Goal: Transaction & Acquisition: Purchase product/service

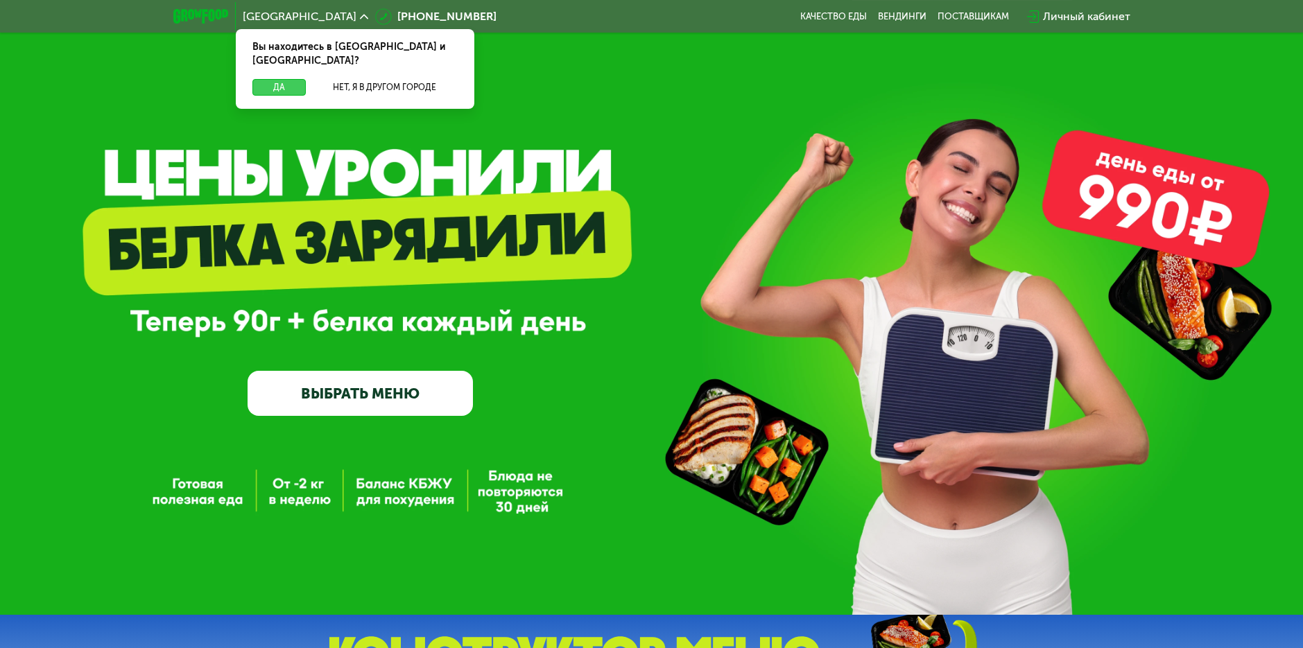
click at [278, 79] on button "Да" at bounding box center [278, 87] width 53 height 17
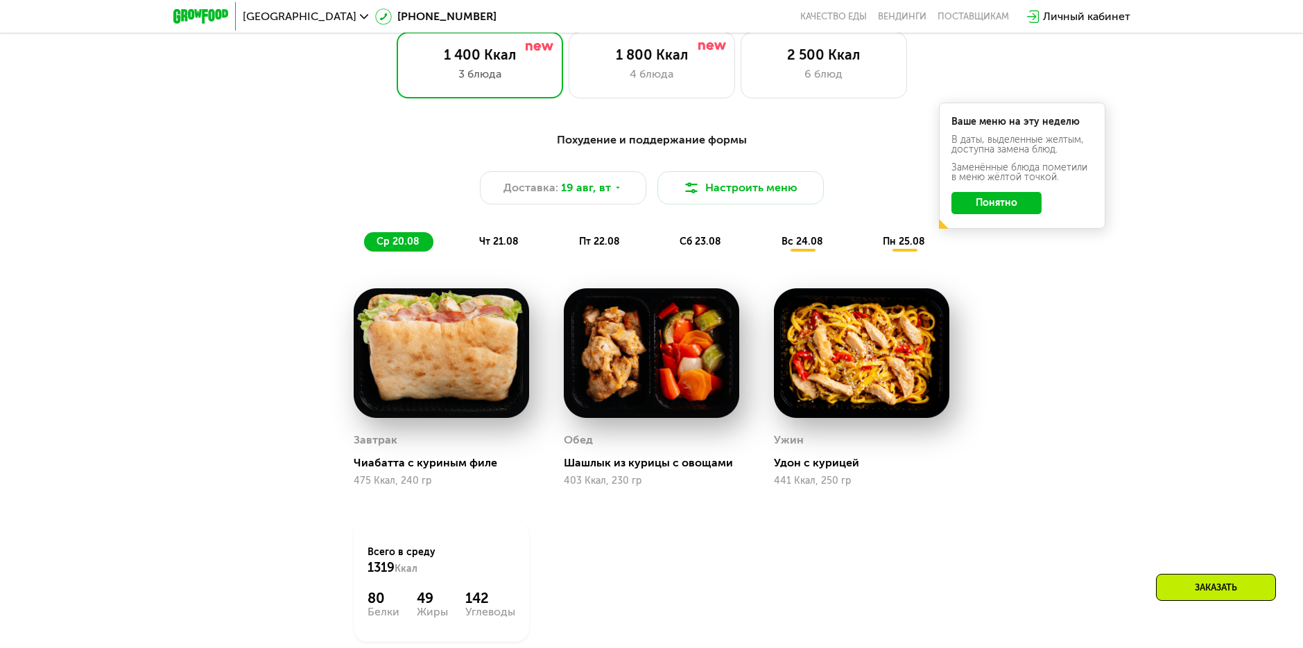
scroll to position [624, 0]
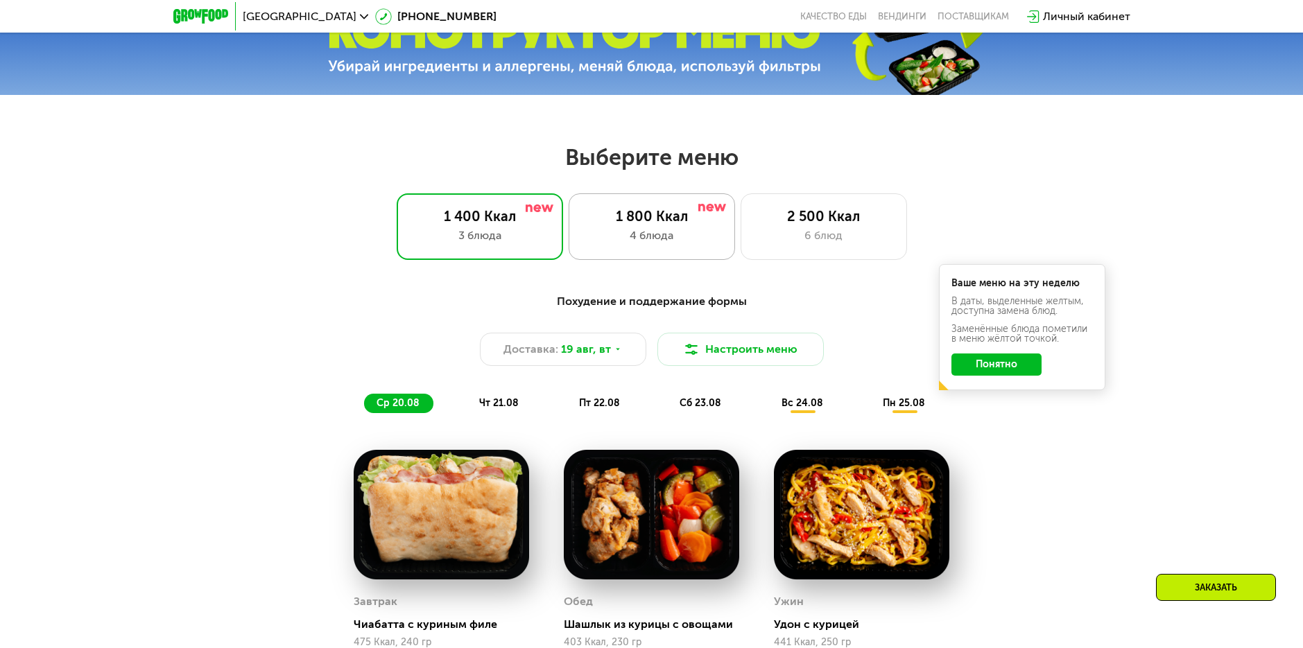
click at [741, 251] on div "1 800 Ккал 4 блюда" at bounding box center [824, 226] width 166 height 67
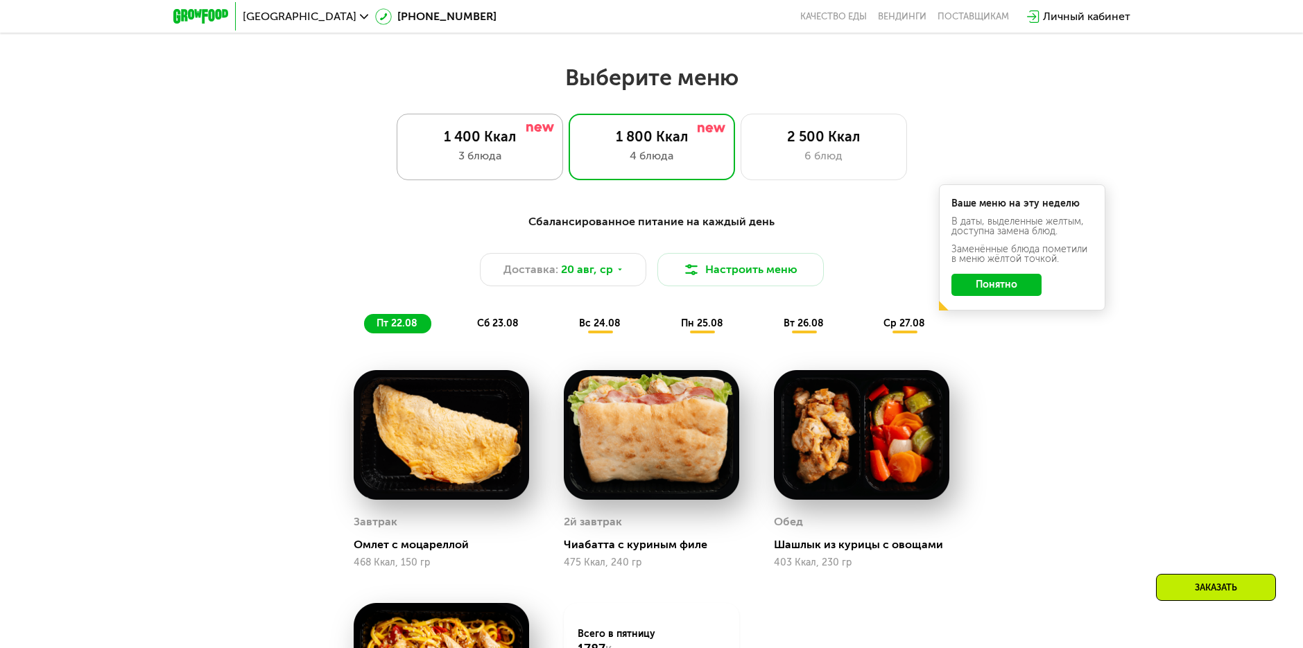
scroll to position [694, 0]
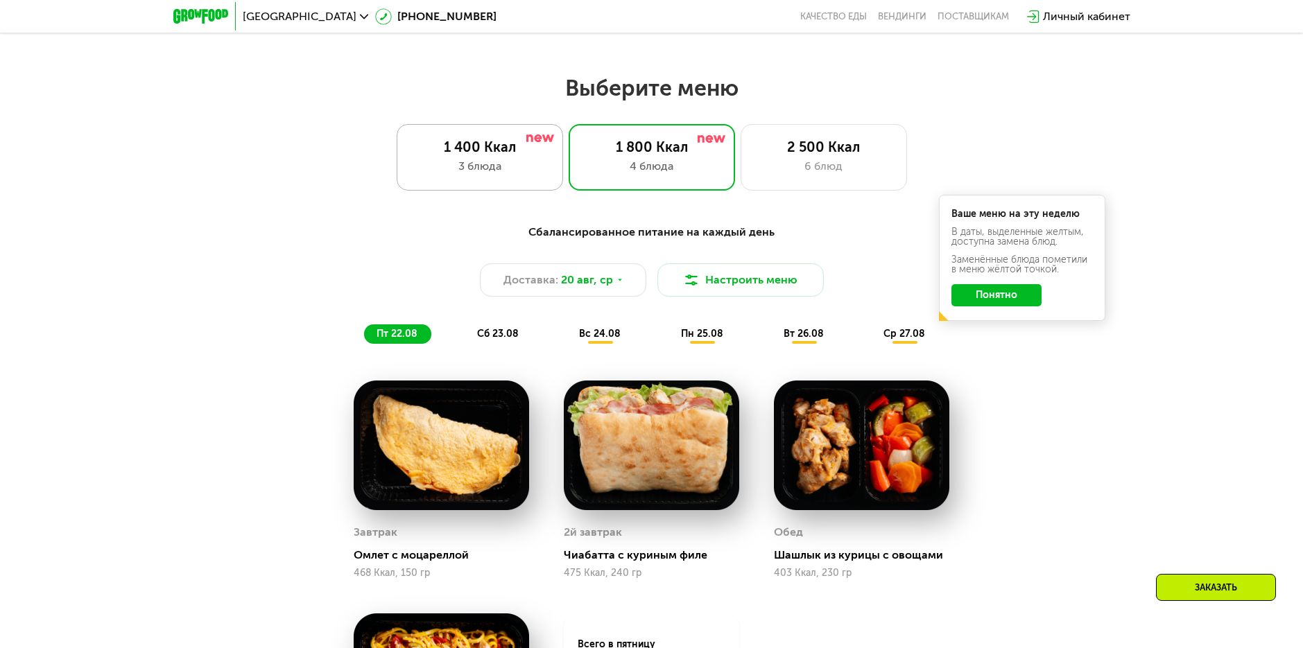
click at [470, 164] on div "3 блюда" at bounding box center [479, 166] width 137 height 17
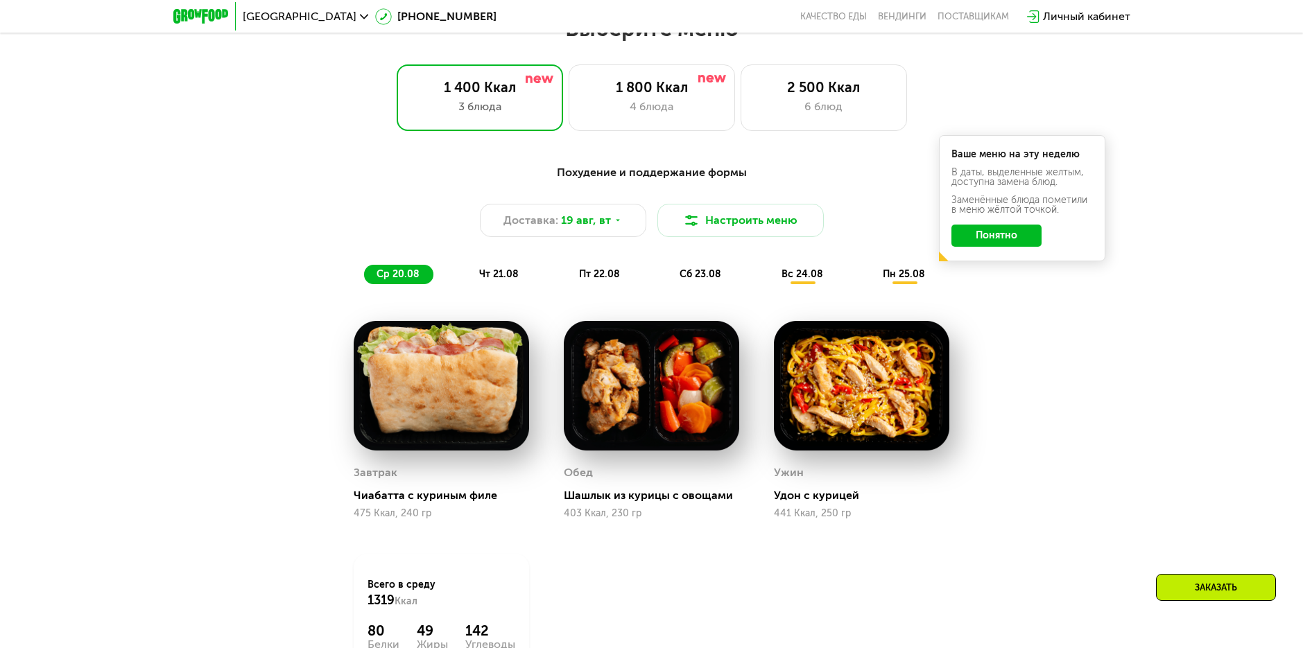
scroll to position [832, 0]
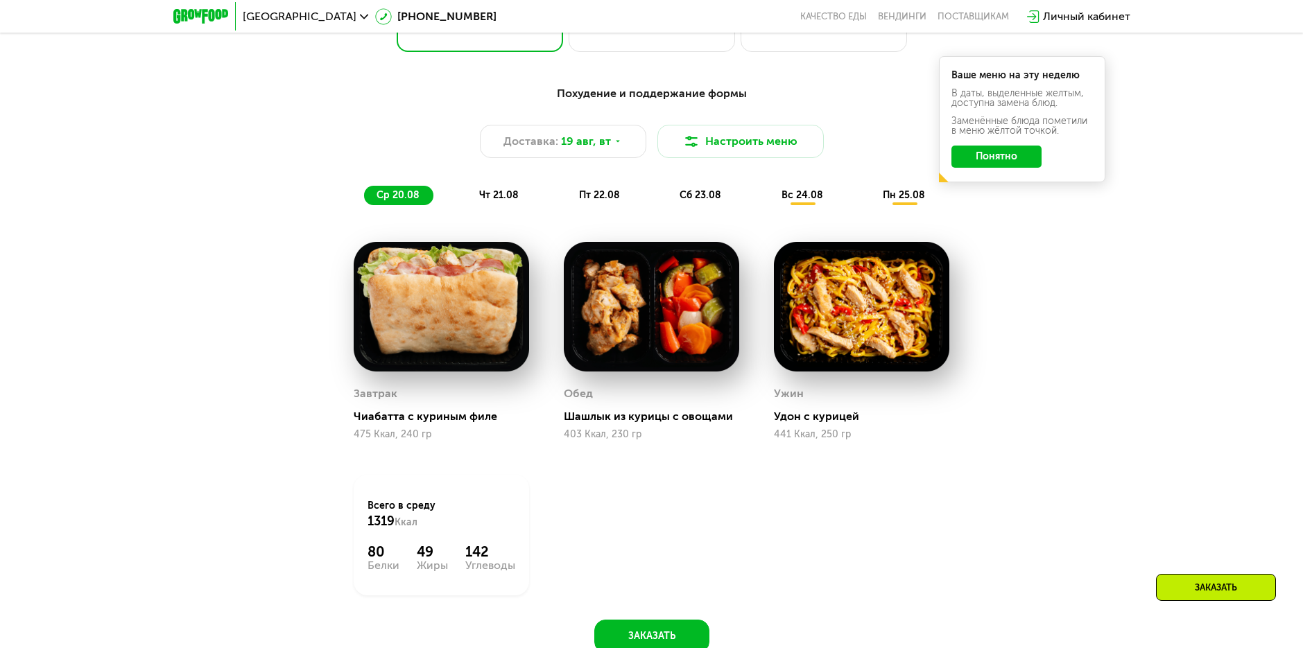
click at [567, 193] on div "чт 21.08" at bounding box center [600, 195] width 67 height 19
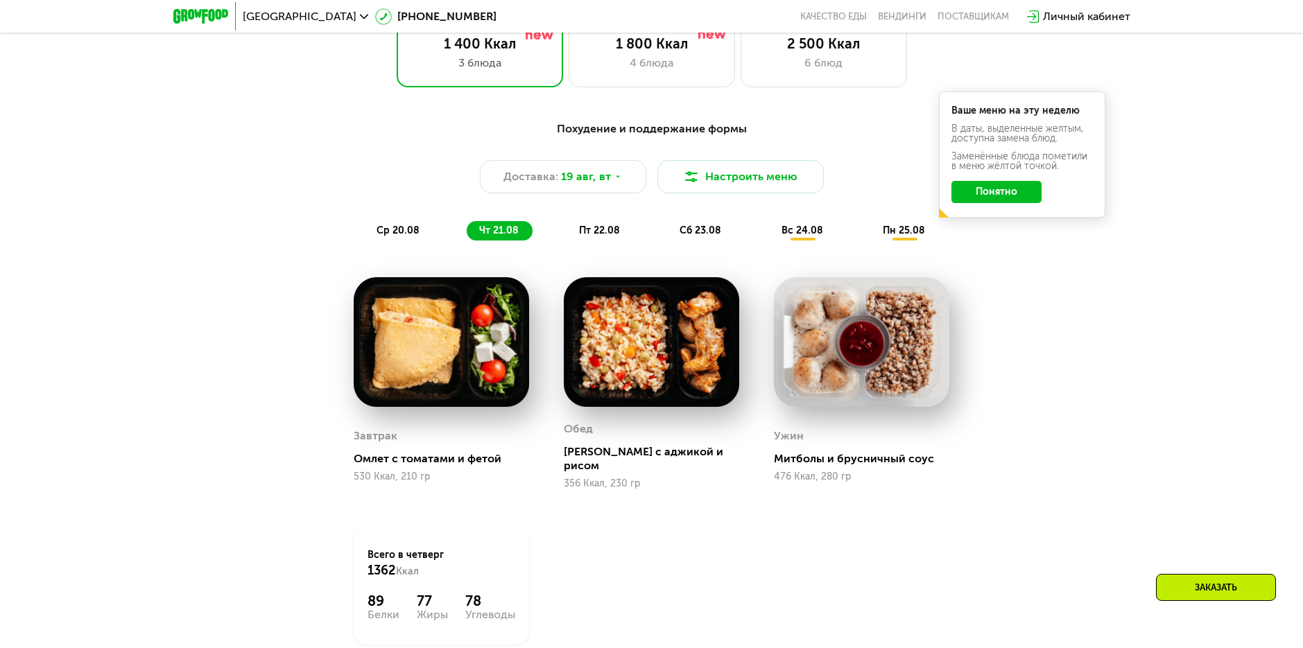
scroll to position [763, 0]
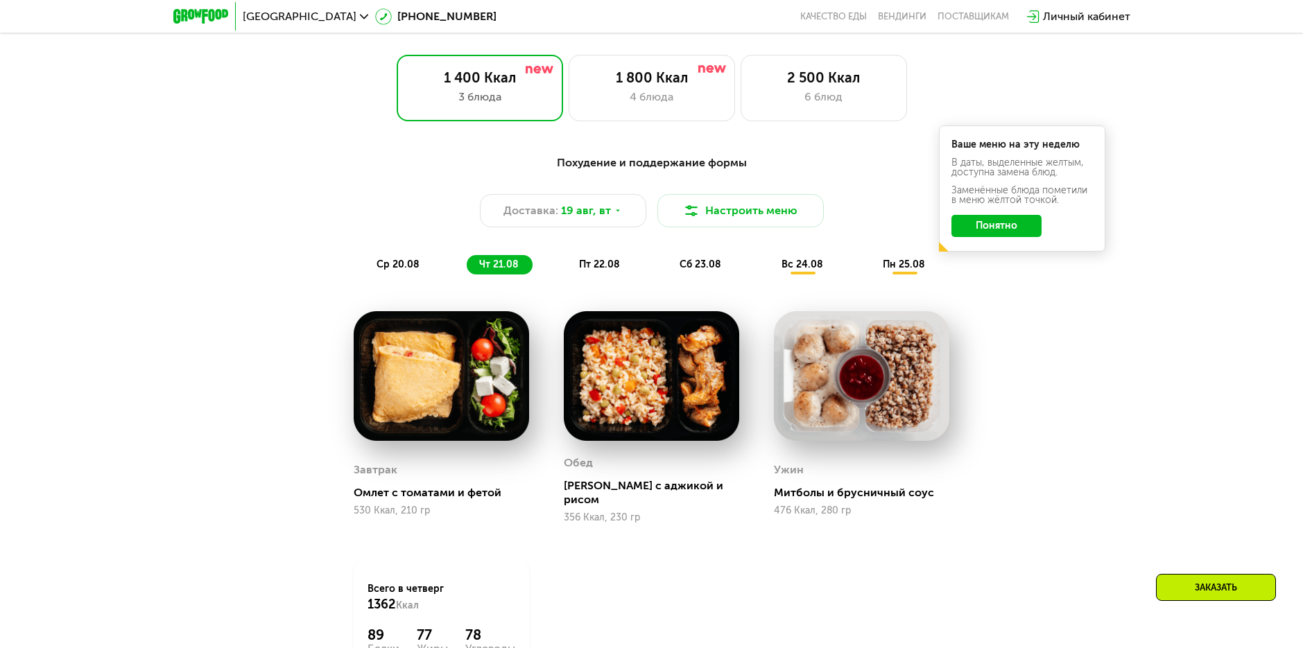
click at [1006, 227] on button "Понятно" at bounding box center [996, 226] width 90 height 22
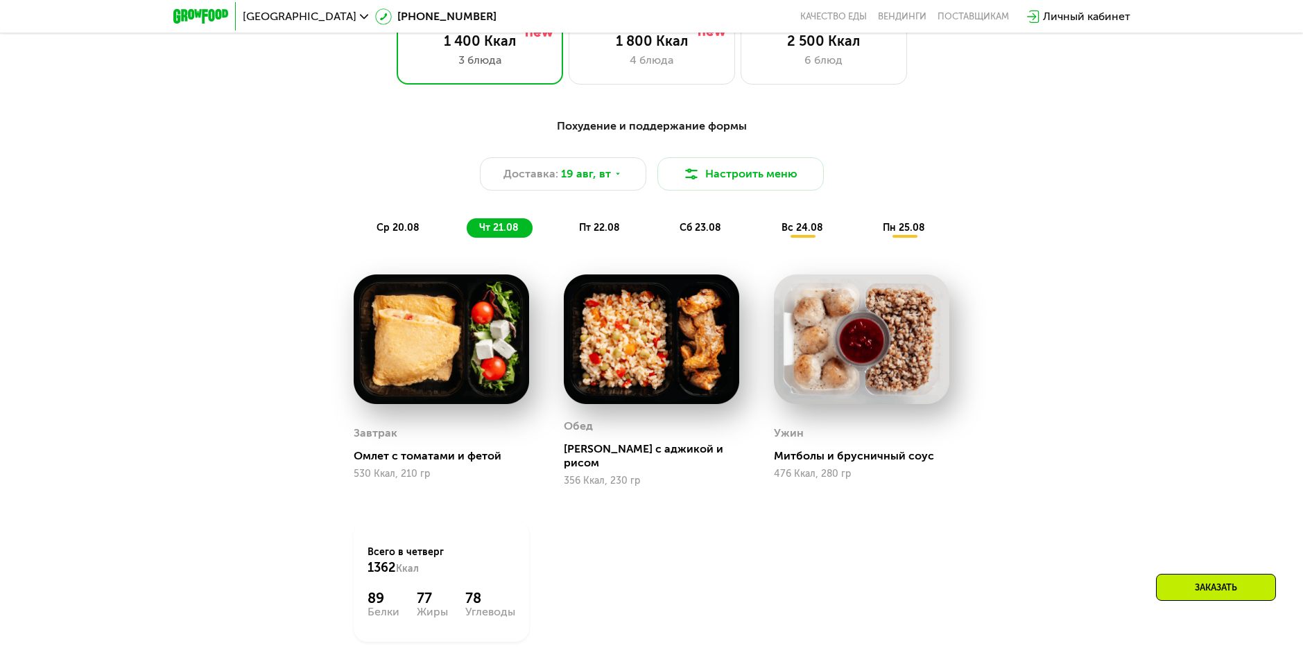
scroll to position [832, 0]
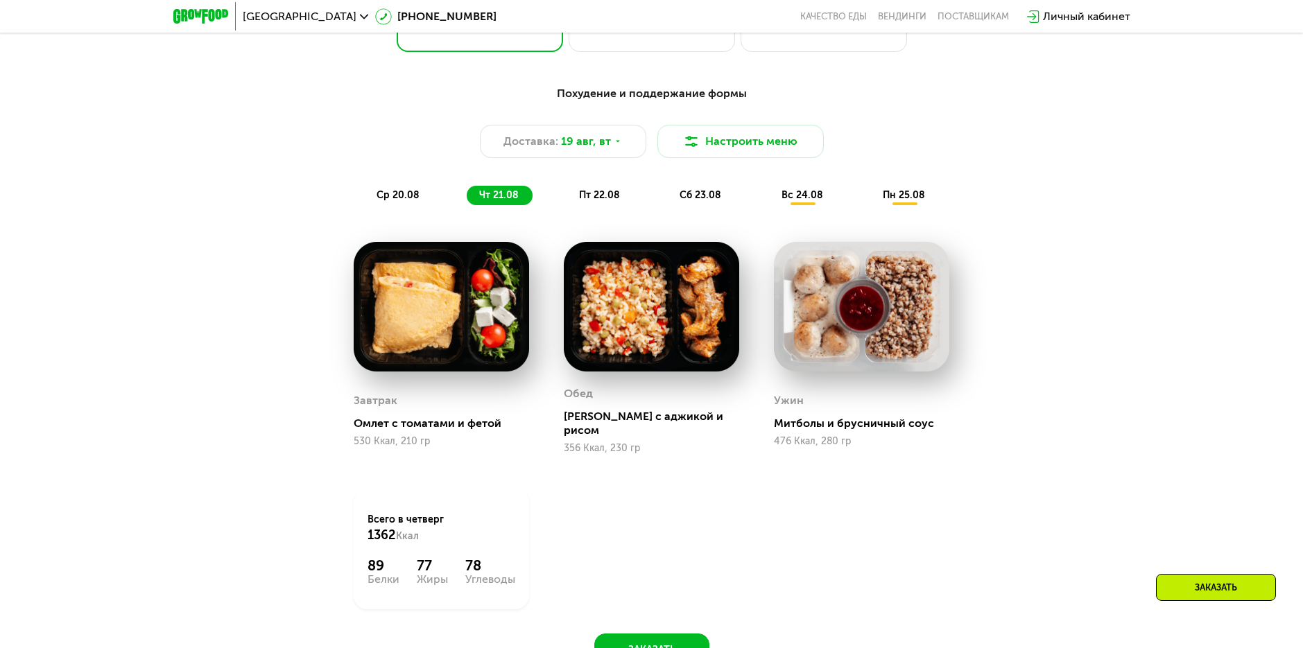
click at [467, 200] on div "ср 20.08" at bounding box center [500, 195] width 66 height 19
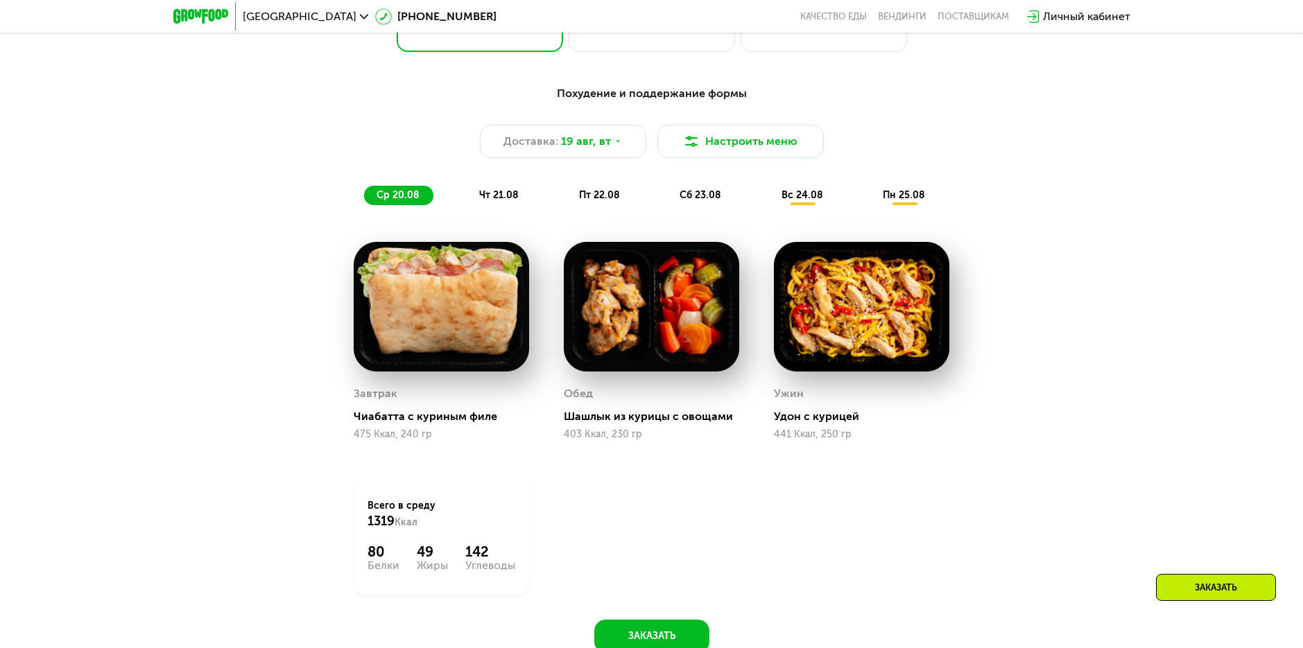
click at [510, 201] on span "чт 21.08" at bounding box center [499, 195] width 40 height 12
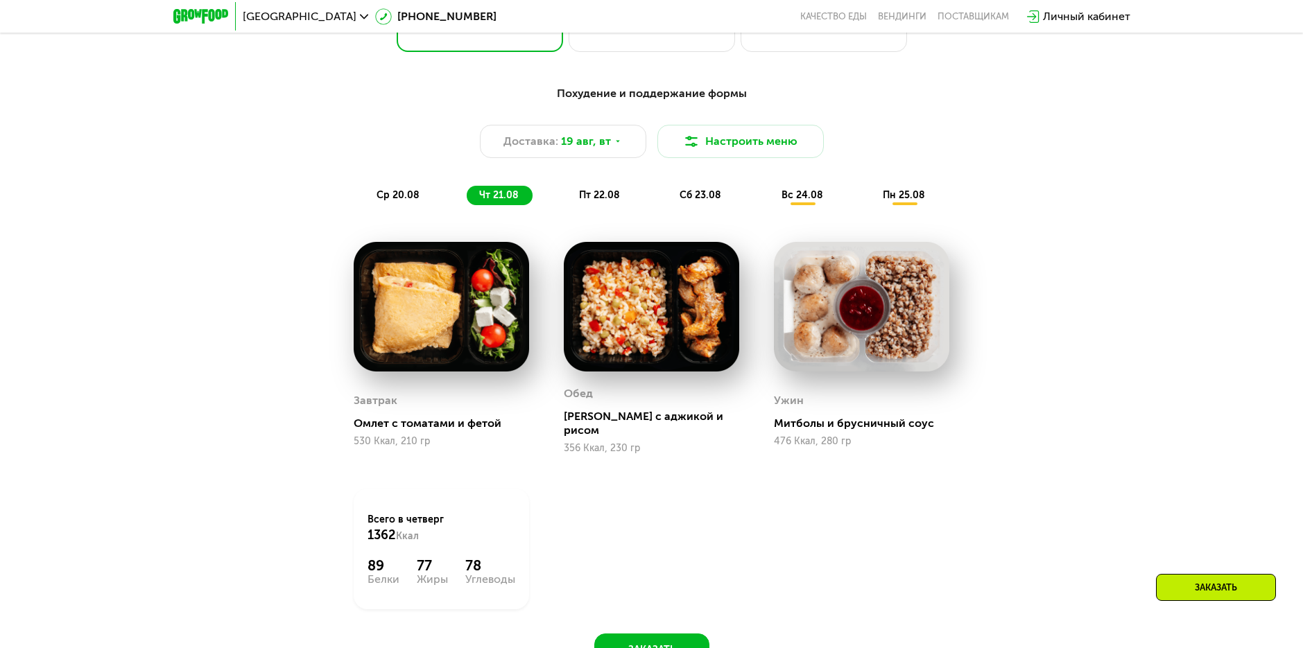
click at [612, 200] on span "пт 22.08" at bounding box center [599, 195] width 41 height 12
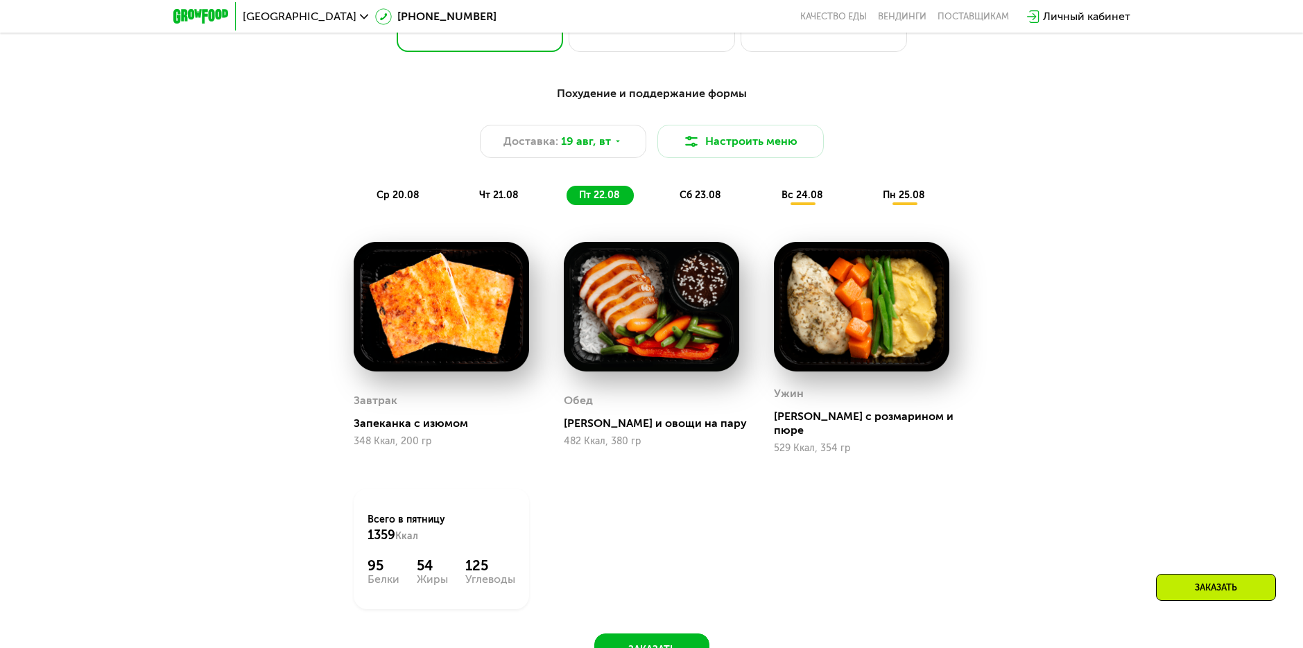
click at [612, 200] on span "пт 22.08" at bounding box center [599, 195] width 41 height 12
click at [699, 199] on span "сб 23.08" at bounding box center [701, 195] width 42 height 12
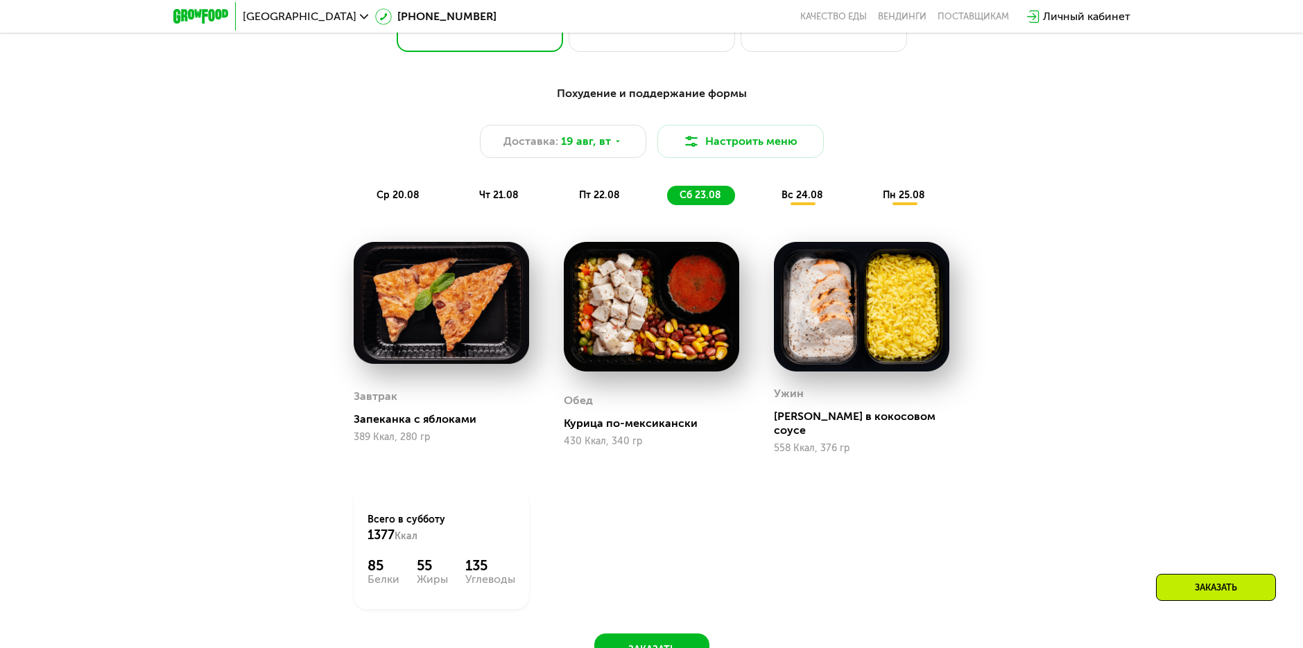
click at [818, 195] on span "вс 24.08" at bounding box center [803, 195] width 42 height 12
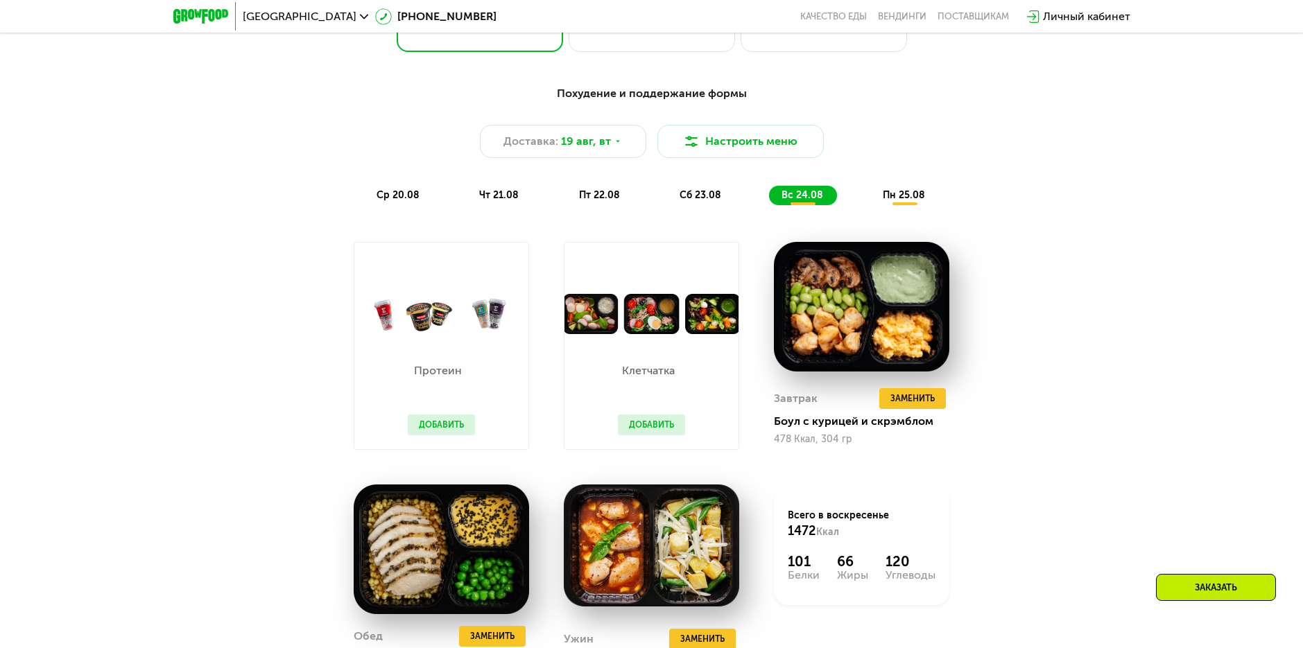
scroll to position [902, 0]
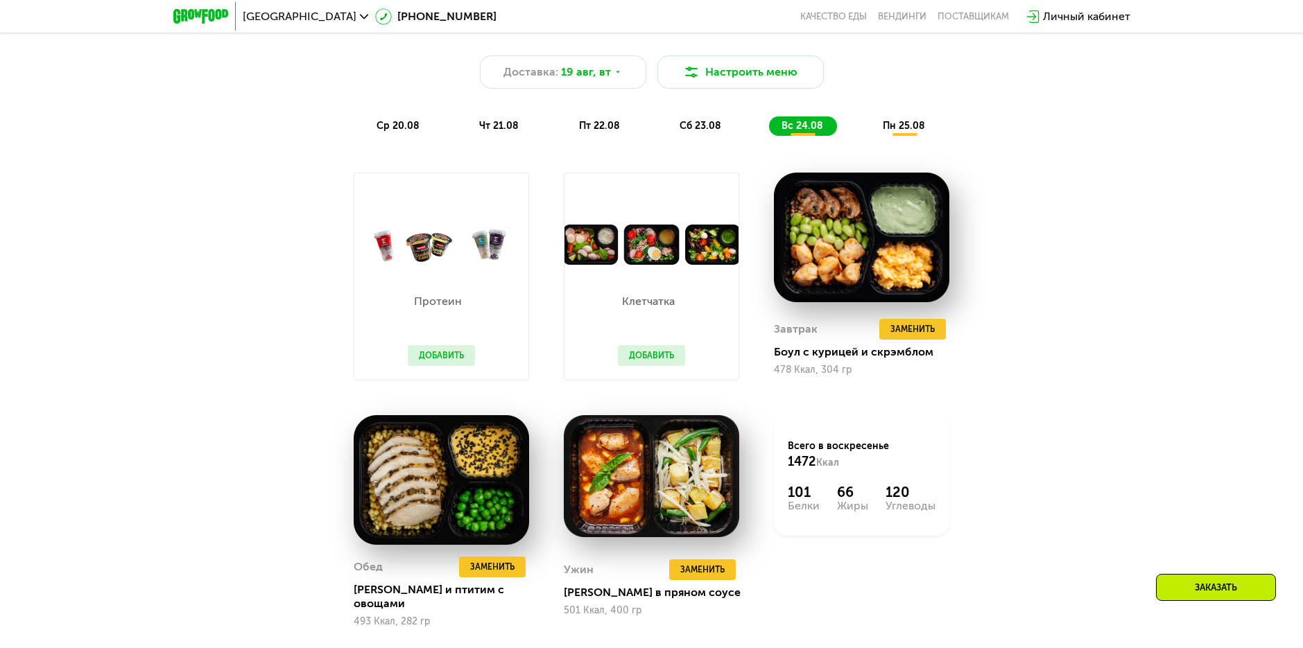
click at [922, 132] on span "пн 25.08" at bounding box center [904, 126] width 42 height 12
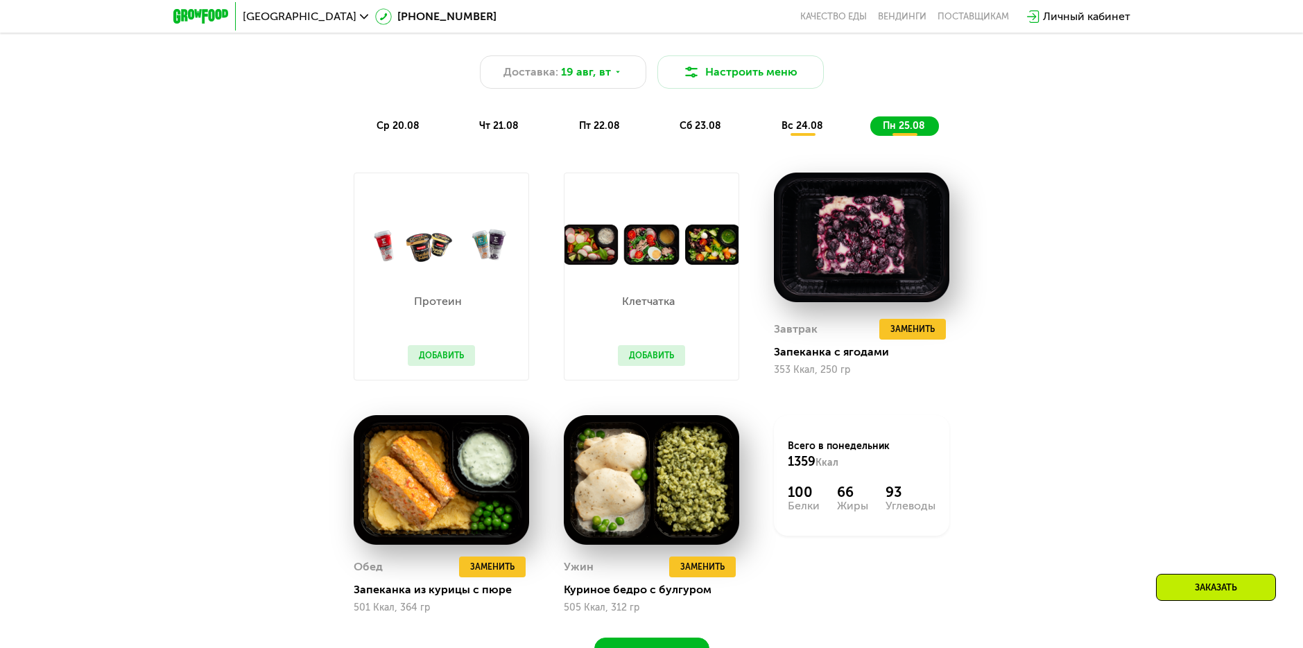
click at [811, 130] on span "вс 24.08" at bounding box center [803, 126] width 42 height 12
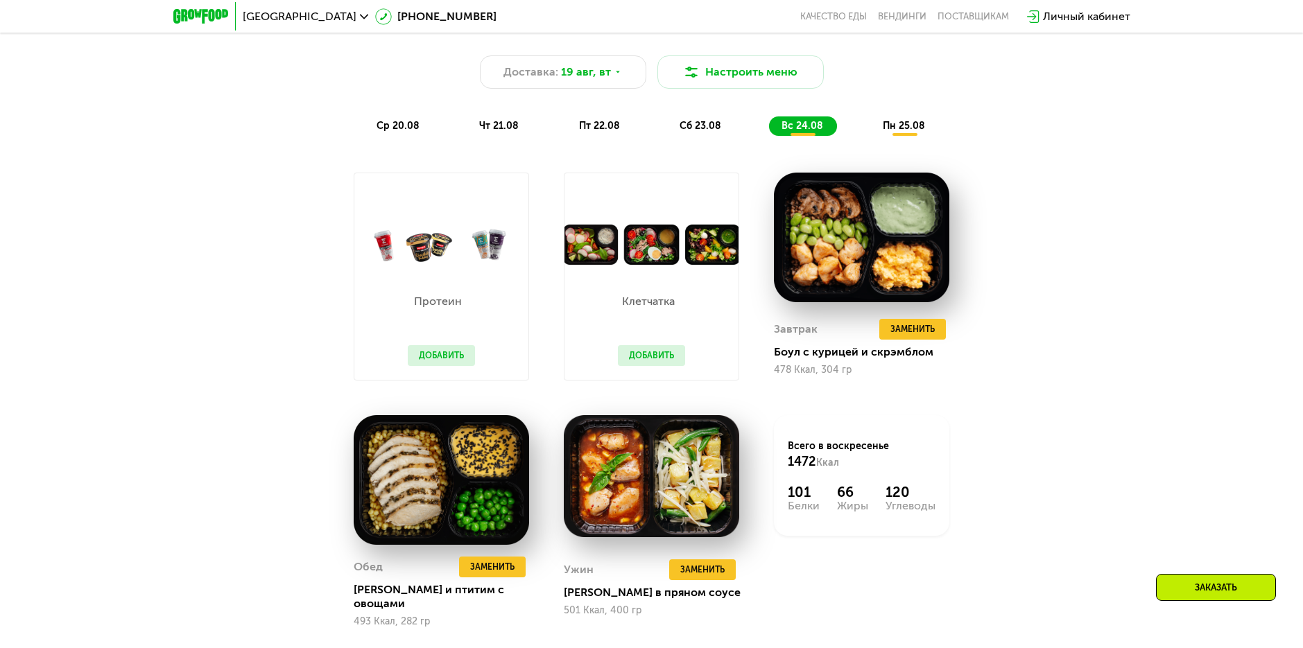
click at [920, 126] on span "пн 25.08" at bounding box center [904, 126] width 42 height 12
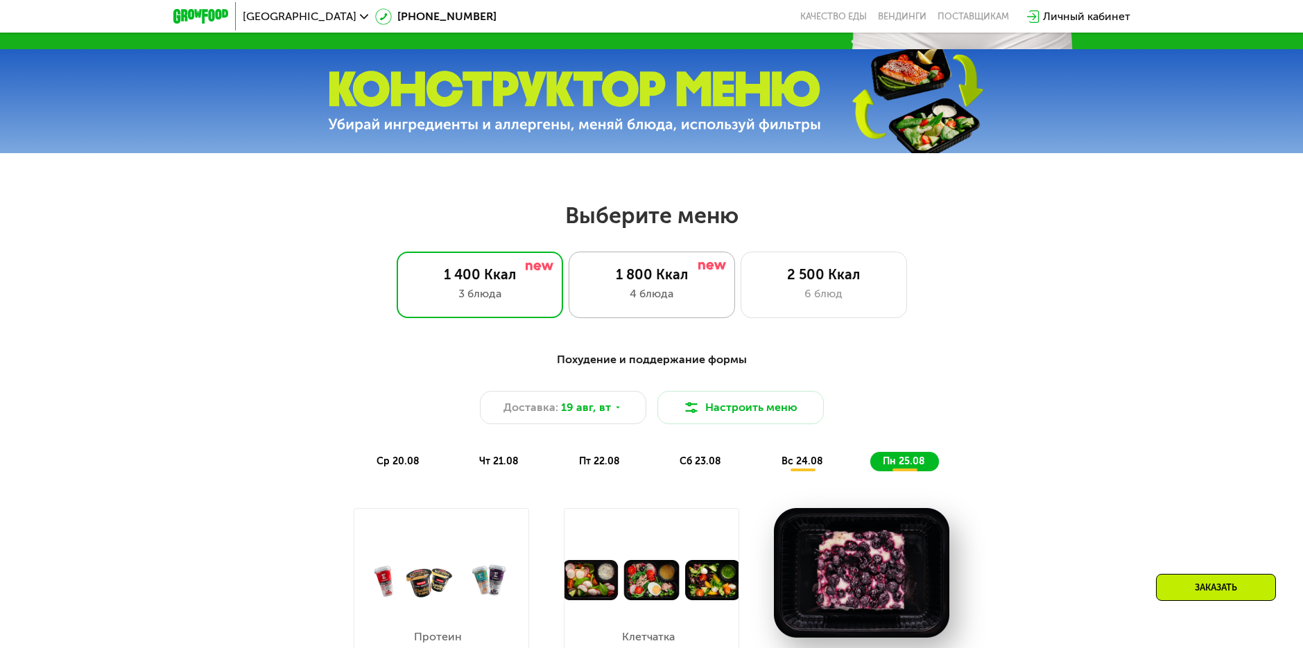
scroll to position [485, 0]
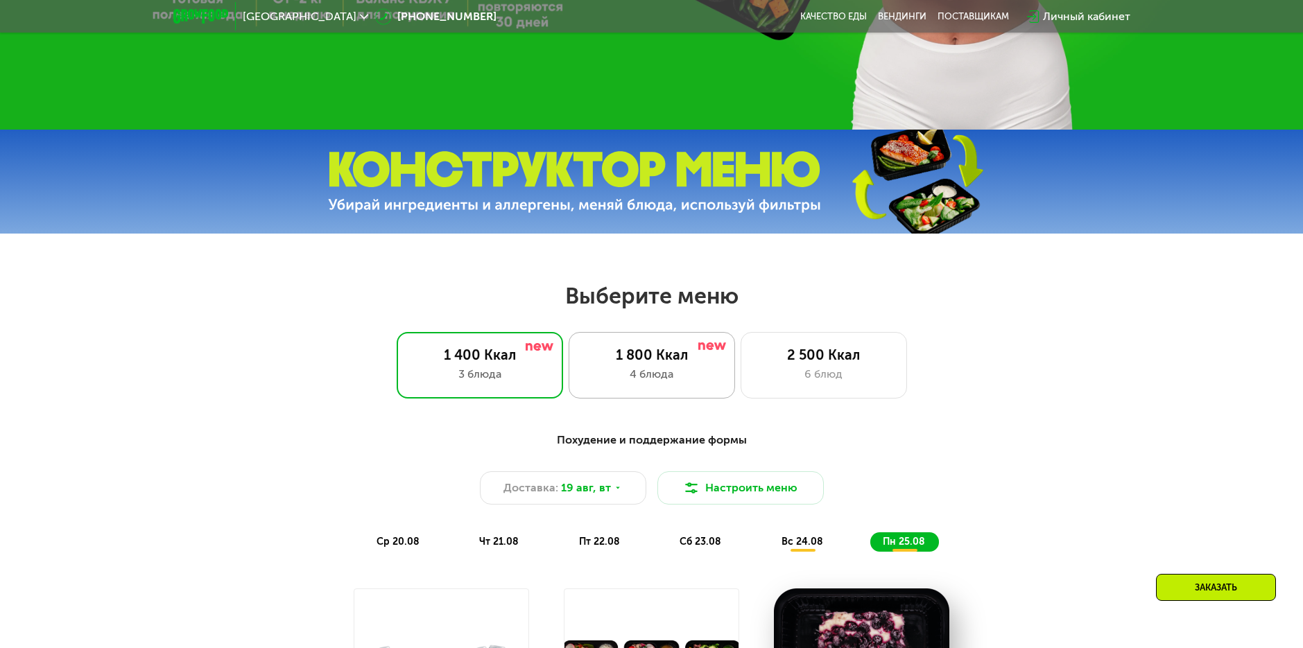
click at [663, 383] on div "4 блюда" at bounding box center [651, 374] width 137 height 17
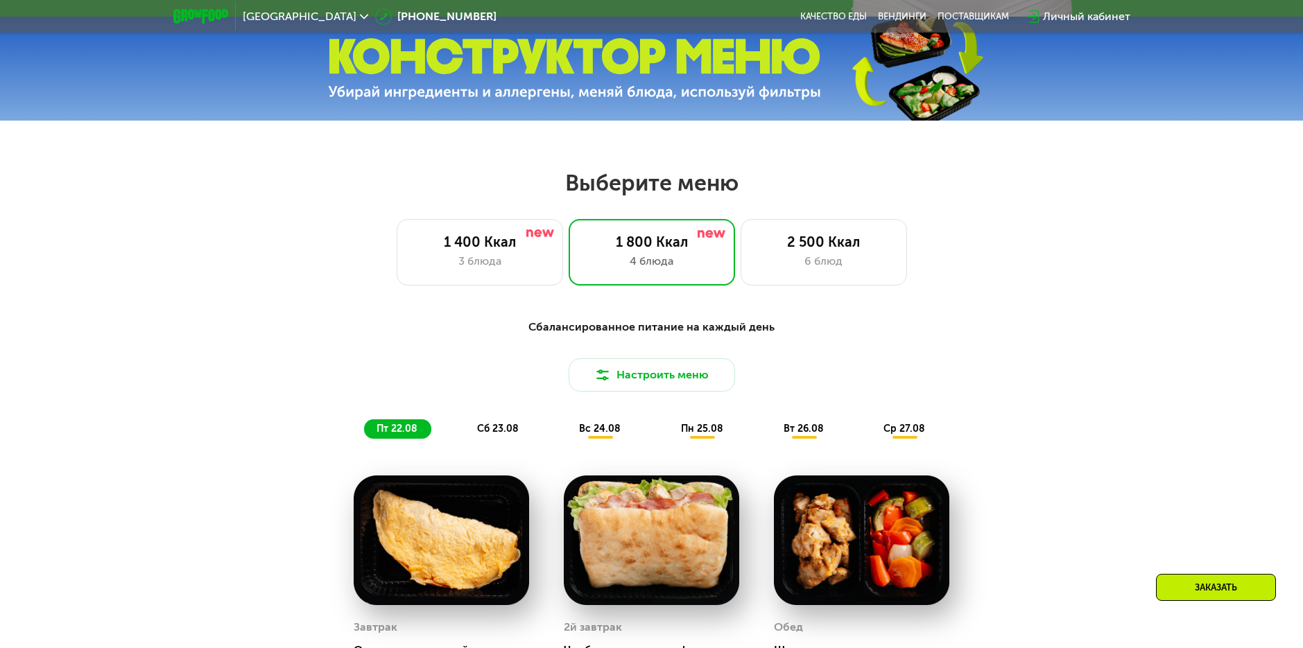
scroll to position [832, 0]
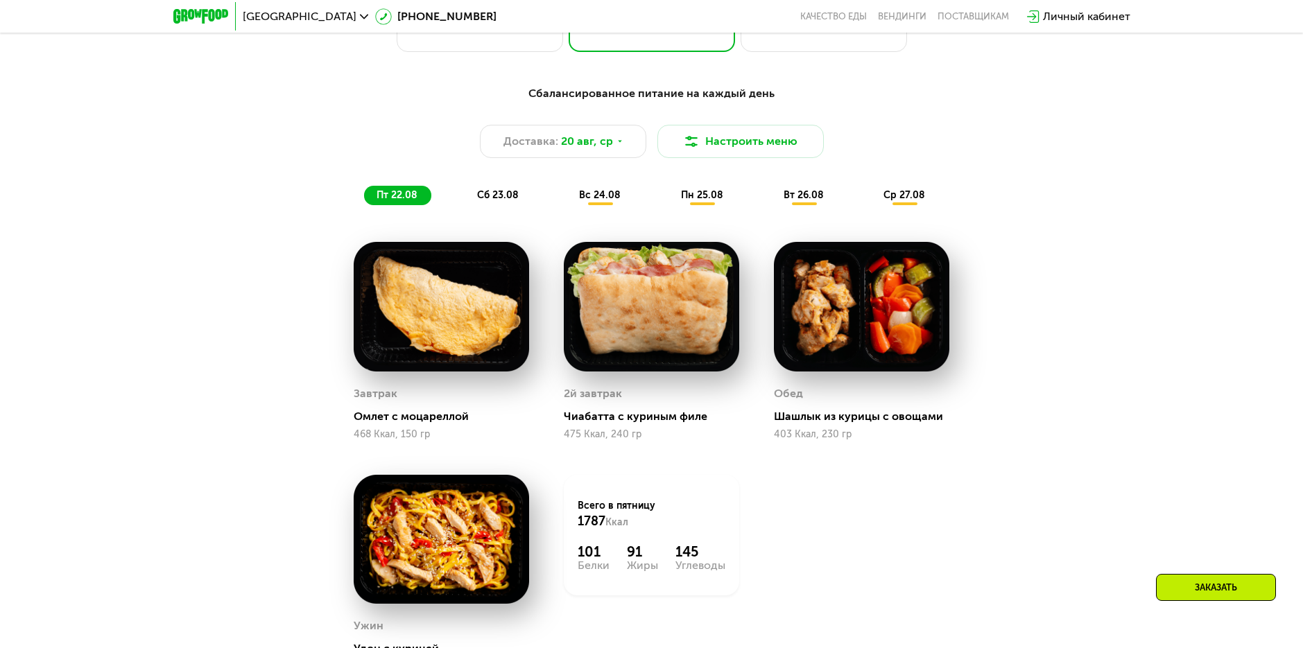
click at [567, 200] on div "сб 23.08" at bounding box center [601, 195] width 68 height 19
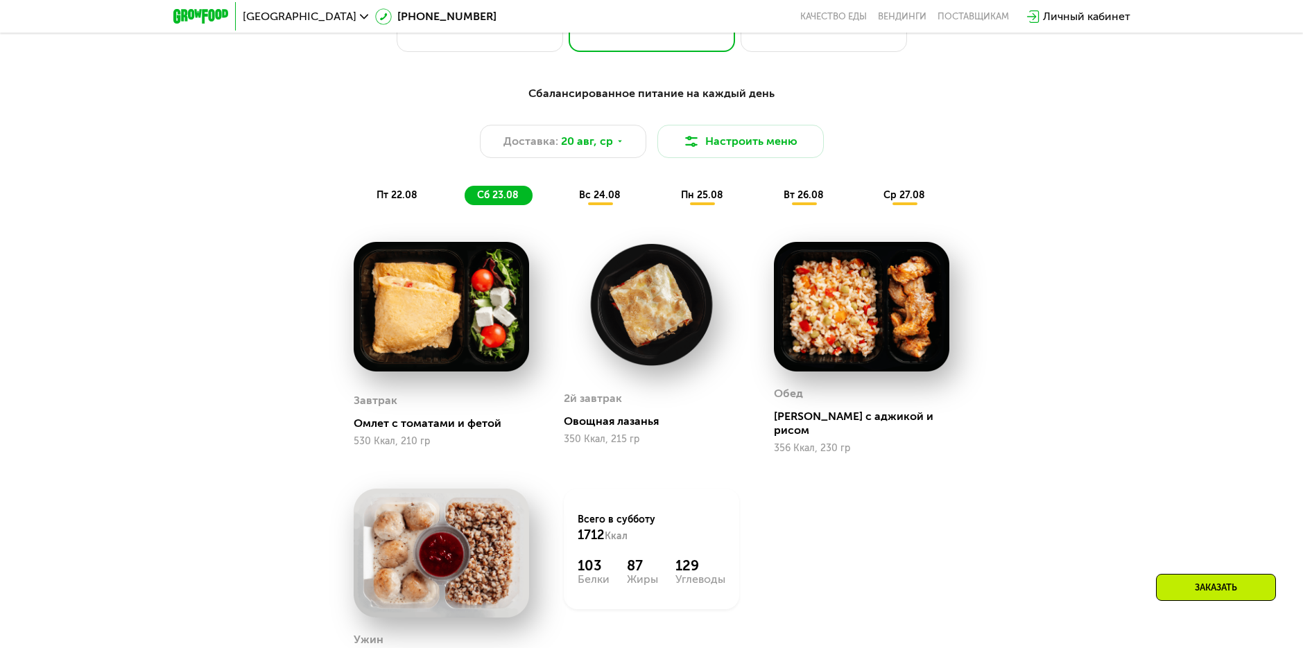
click at [669, 192] on div "вс 24.08" at bounding box center [703, 195] width 69 height 19
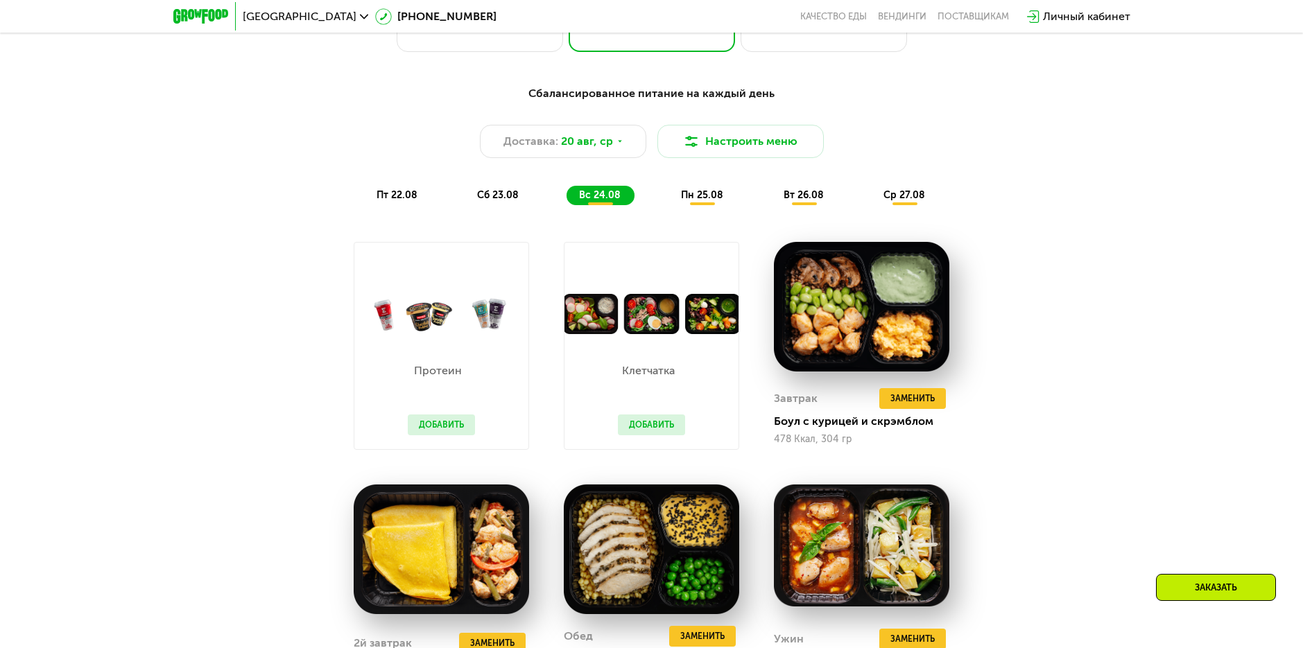
click at [771, 191] on div "пн 25.08" at bounding box center [804, 195] width 67 height 19
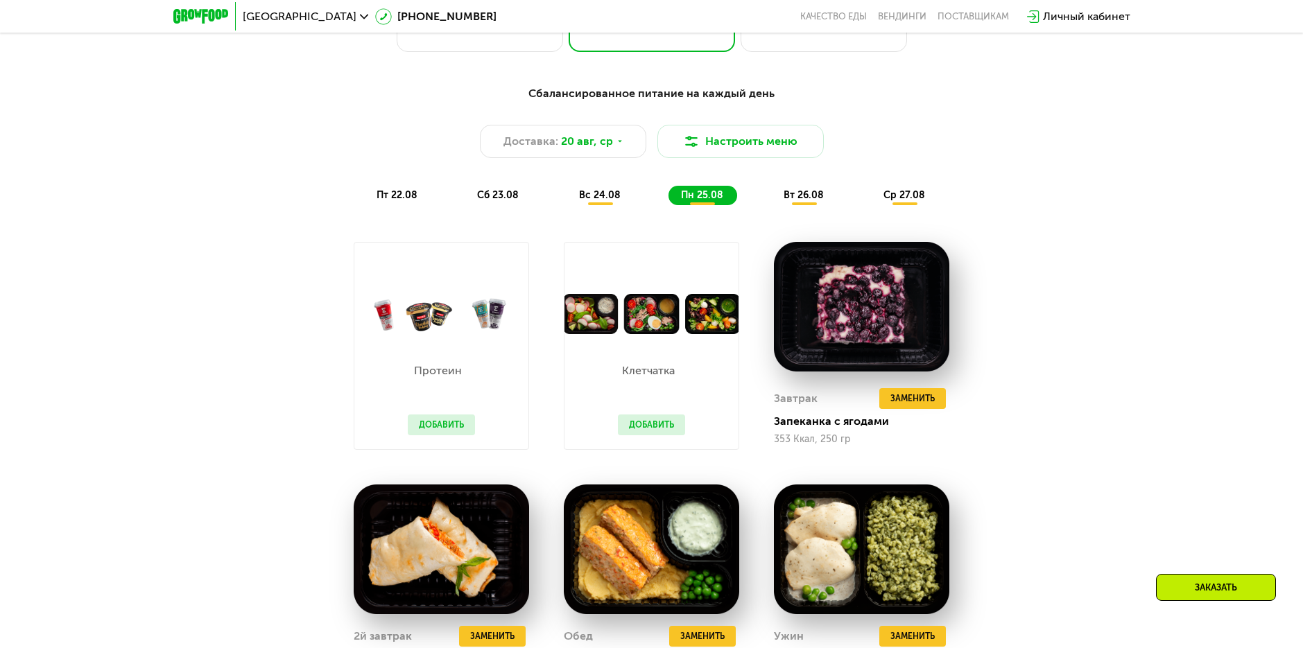
click at [871, 191] on div "вт 26.08" at bounding box center [905, 195] width 68 height 19
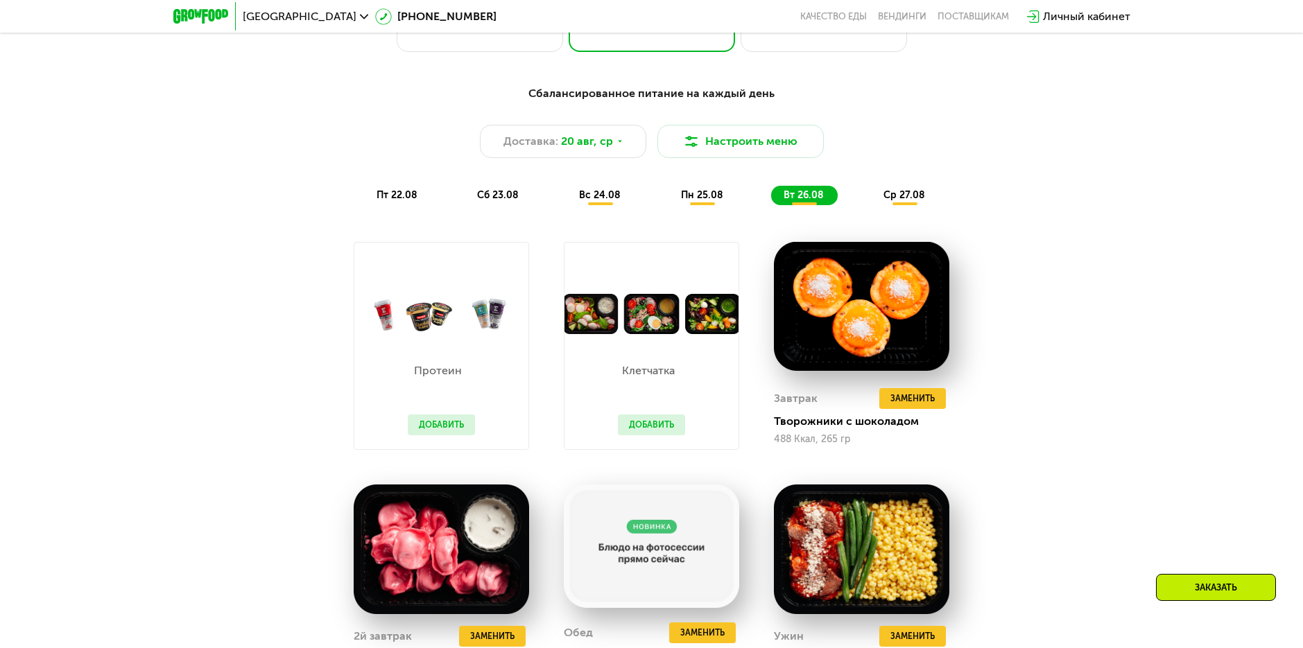
click at [911, 193] on div "ср 27.08" at bounding box center [905, 195] width 68 height 19
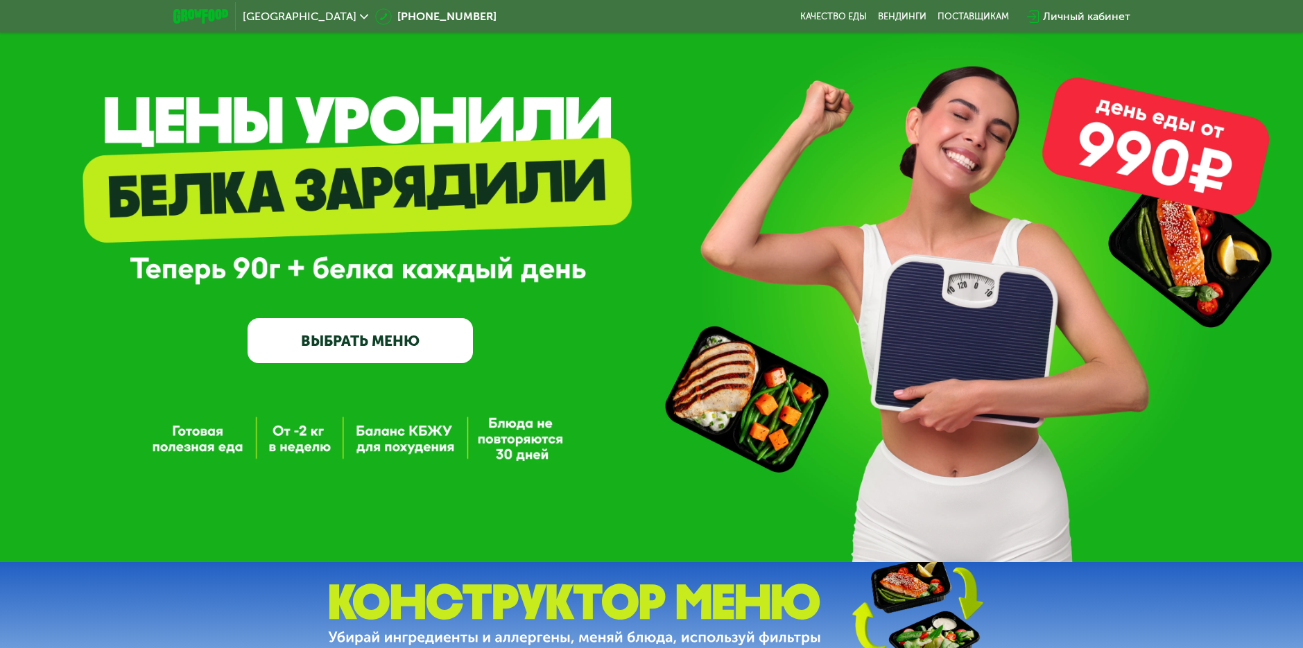
scroll to position [0, 0]
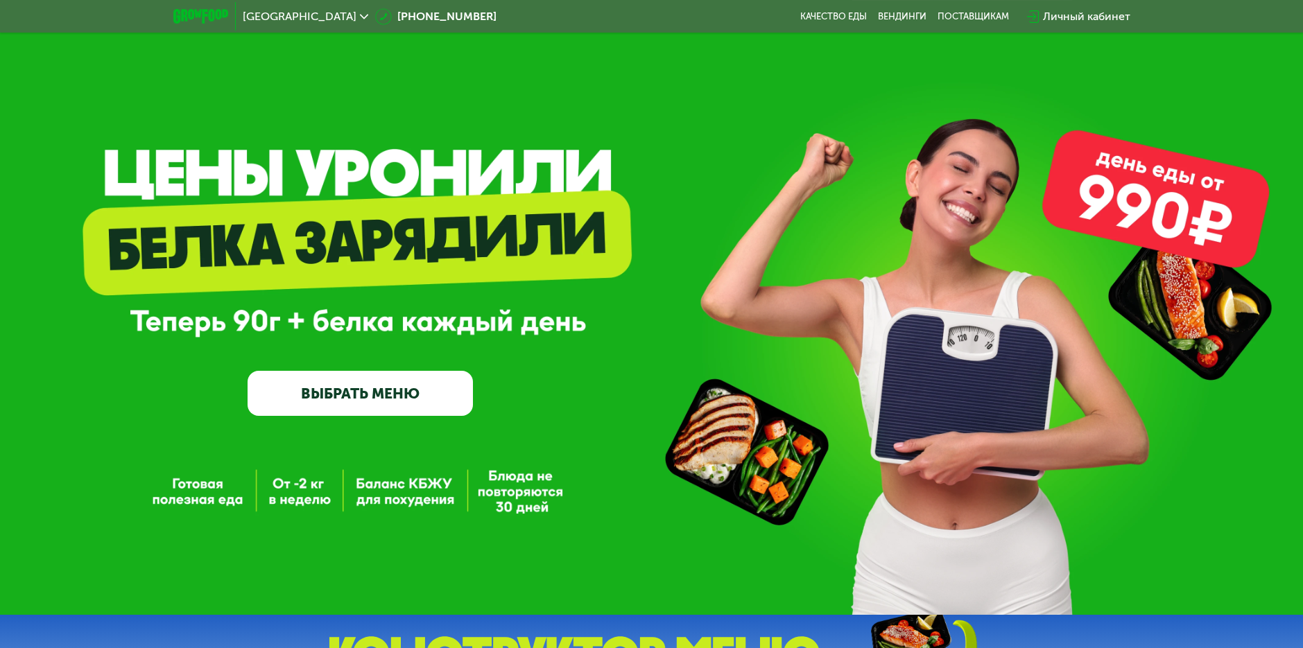
click at [386, 395] on link "ВЫБРАТЬ МЕНЮ" at bounding box center [360, 393] width 225 height 45
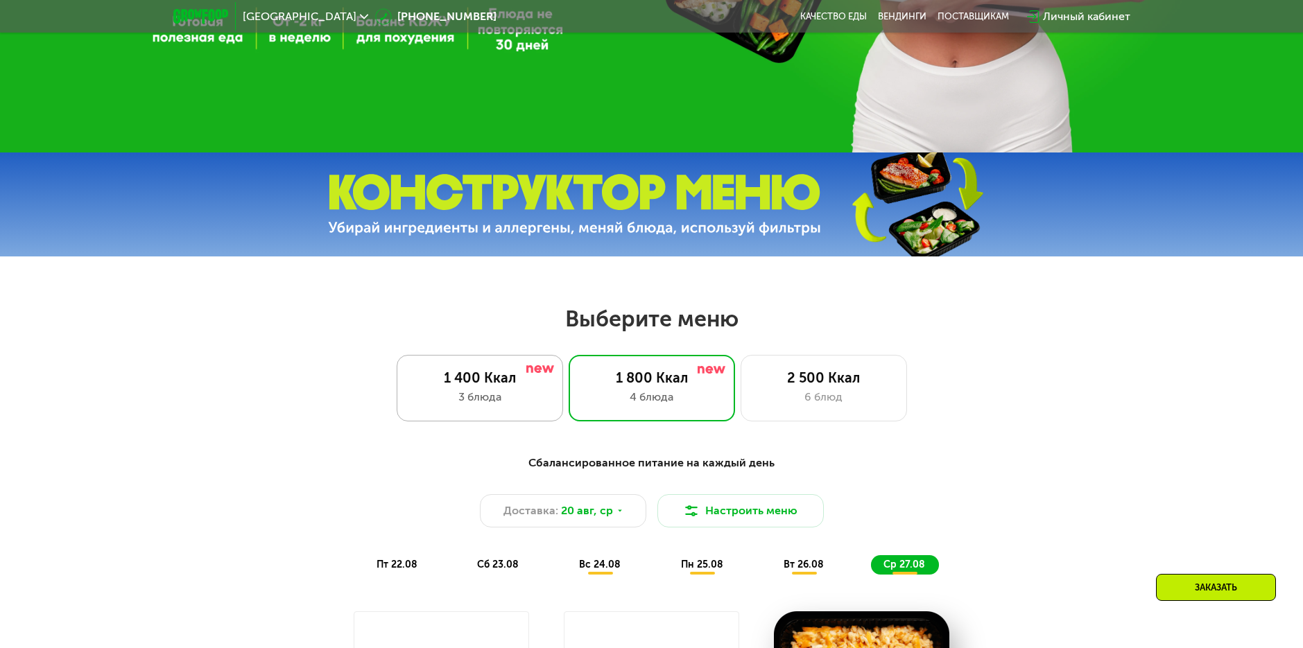
drag, startPoint x: 516, startPoint y: 412, endPoint x: 539, endPoint y: 404, distance: 24.4
click at [569, 413] on div "1 400 Ккал 3 блюда" at bounding box center [652, 388] width 166 height 67
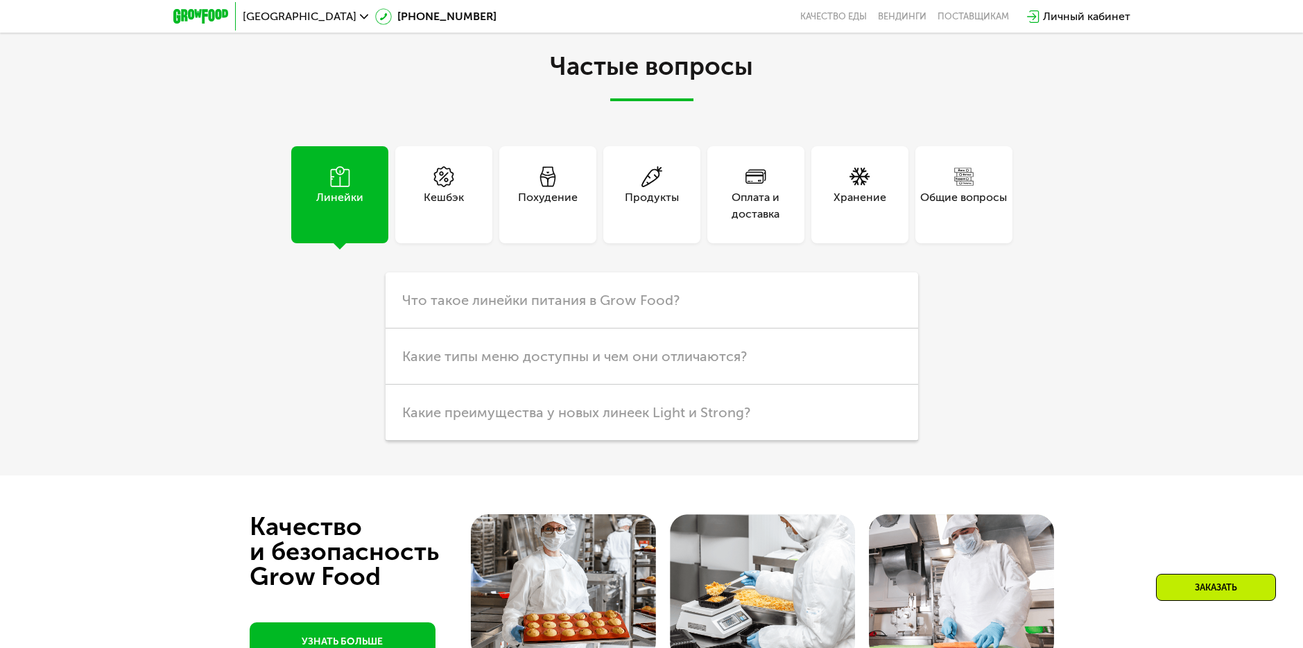
scroll to position [3676, 0]
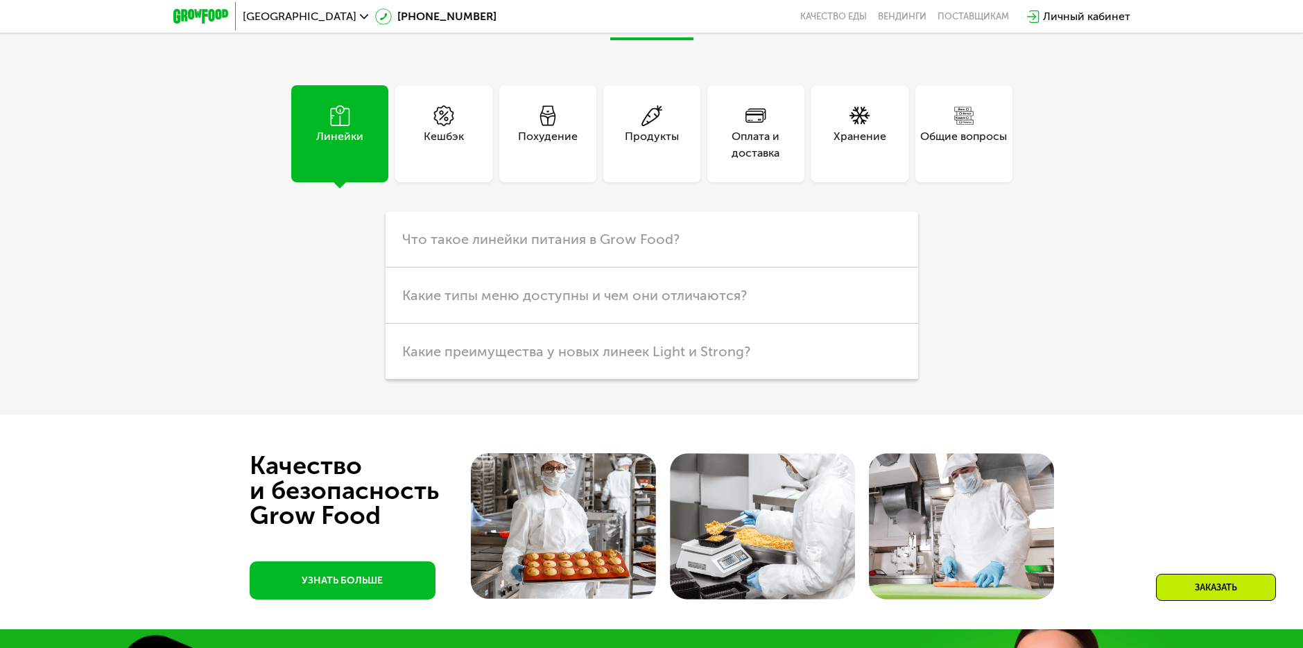
click at [547, 133] on div "Похудение" at bounding box center [548, 144] width 60 height 33
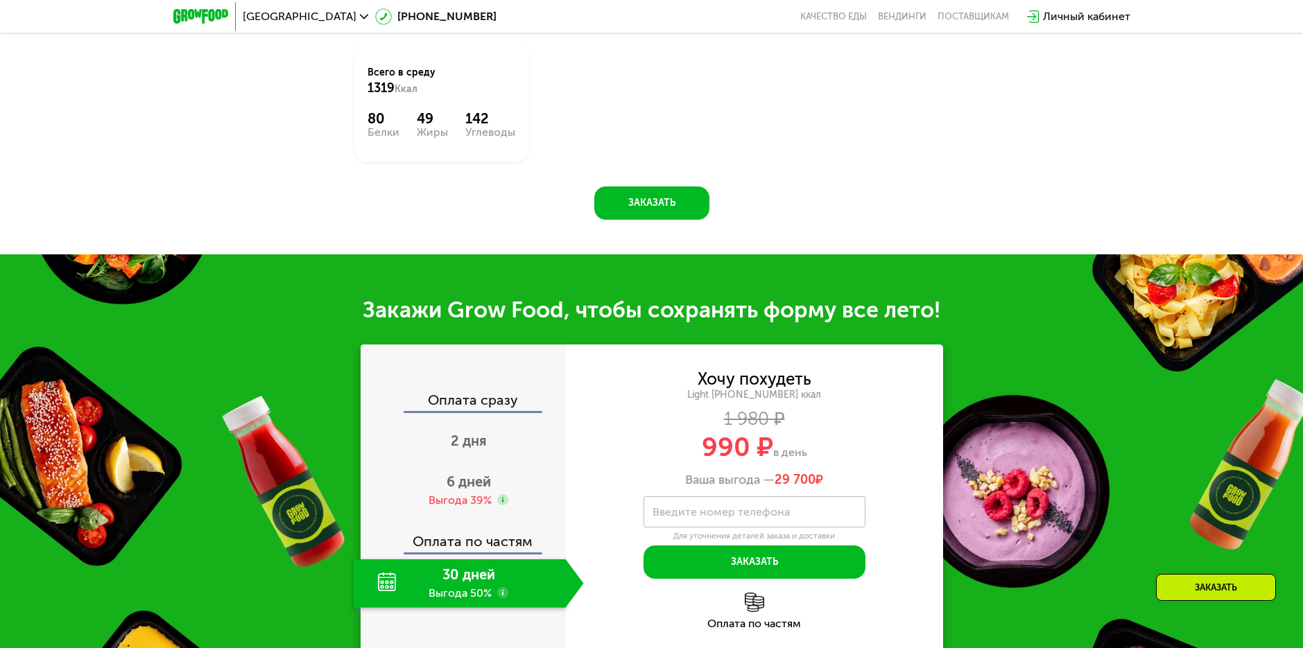
scroll to position [1177, 0]
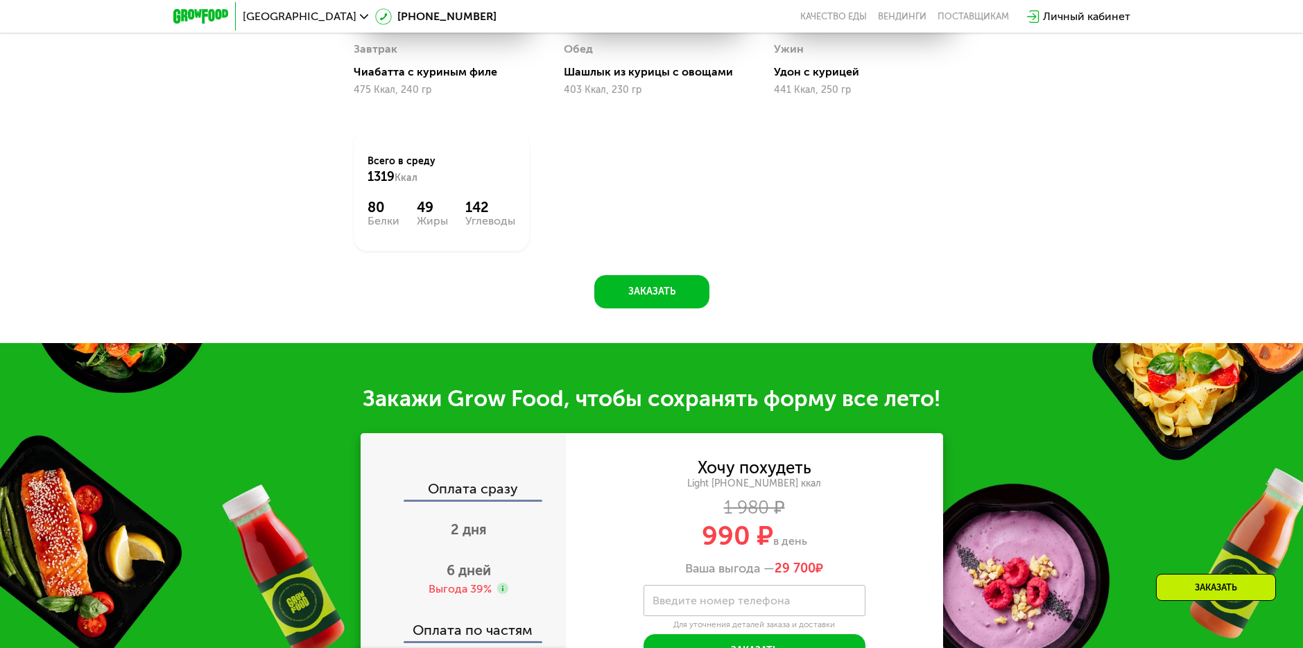
click at [424, 500] on div "Оплата сразу" at bounding box center [464, 491] width 204 height 18
click at [476, 538] on span "2 дня" at bounding box center [469, 530] width 36 height 17
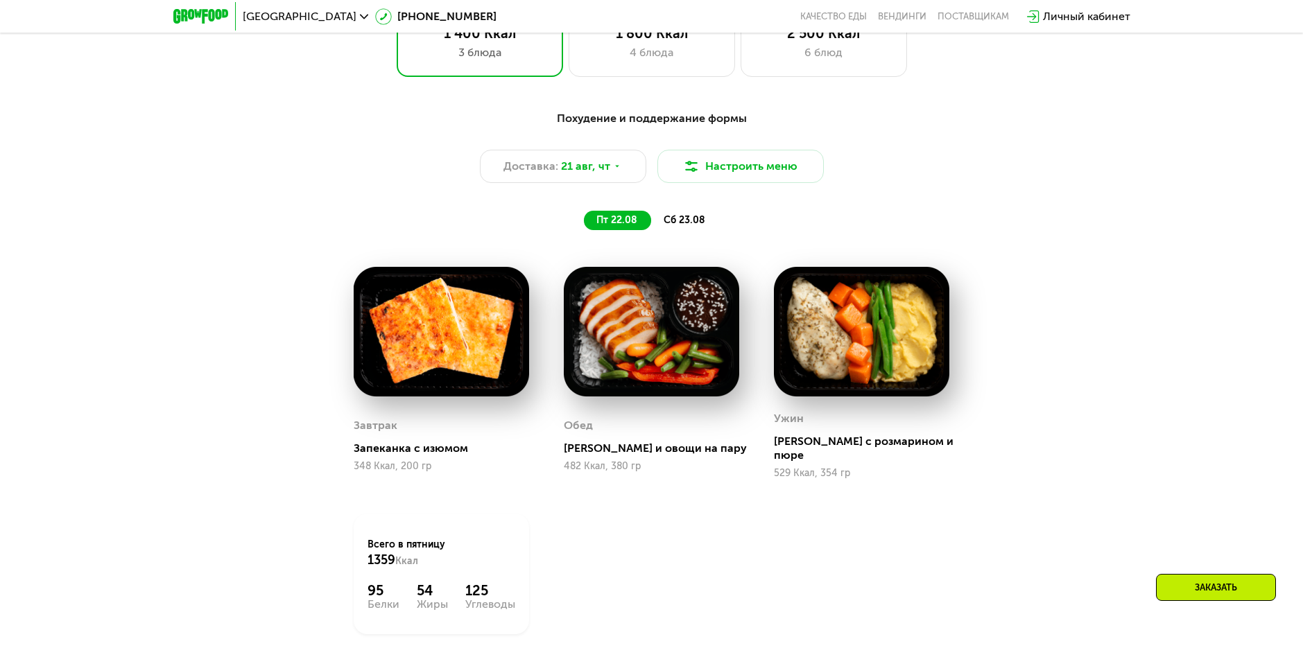
scroll to position [691, 0]
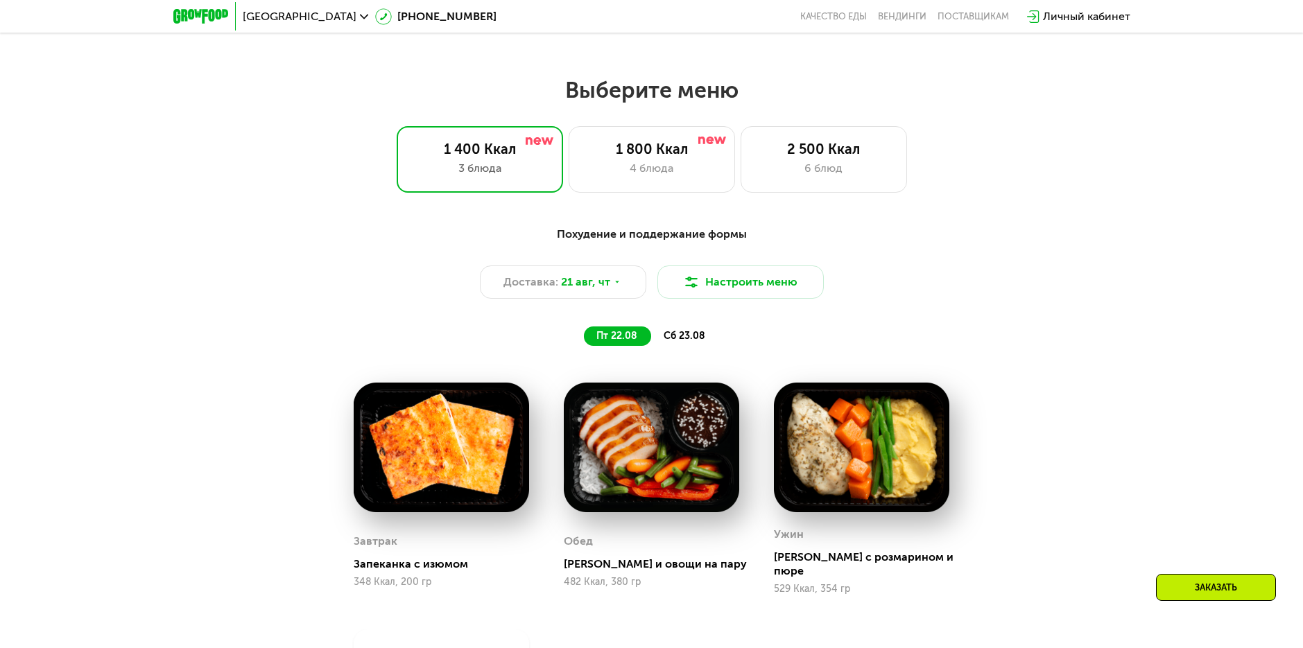
click at [692, 338] on span "сб 23.08" at bounding box center [685, 336] width 42 height 12
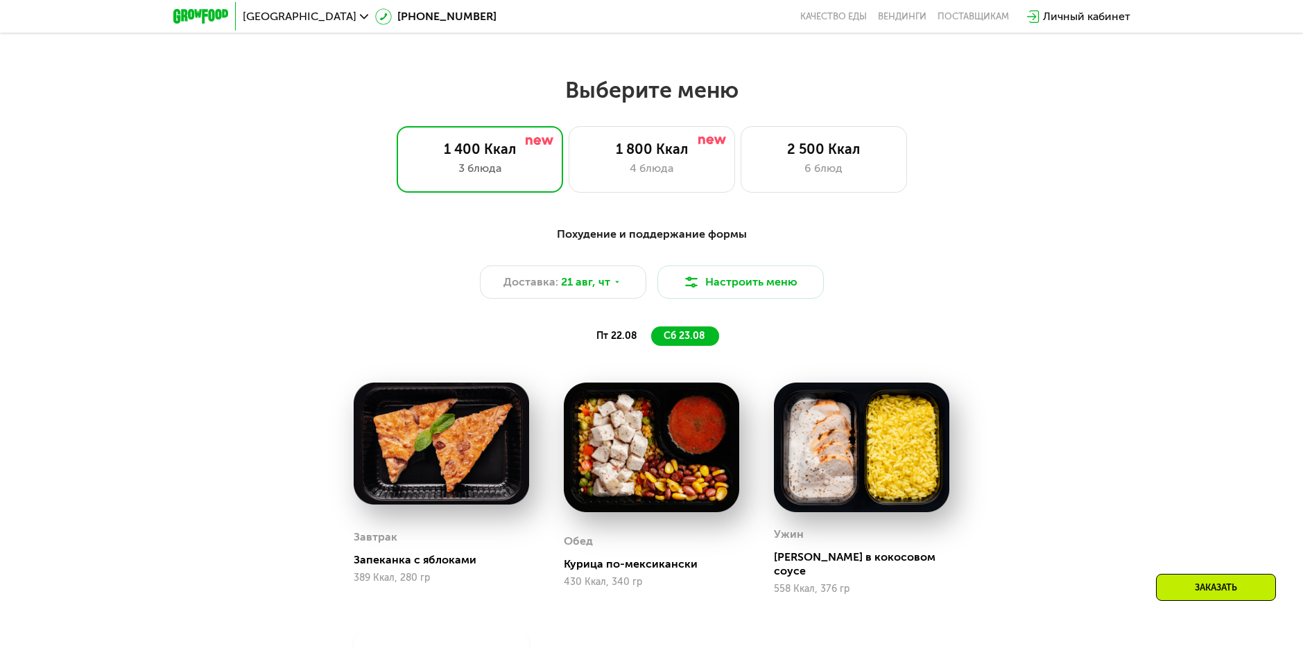
click at [606, 341] on span "пт 22.08" at bounding box center [616, 336] width 41 height 12
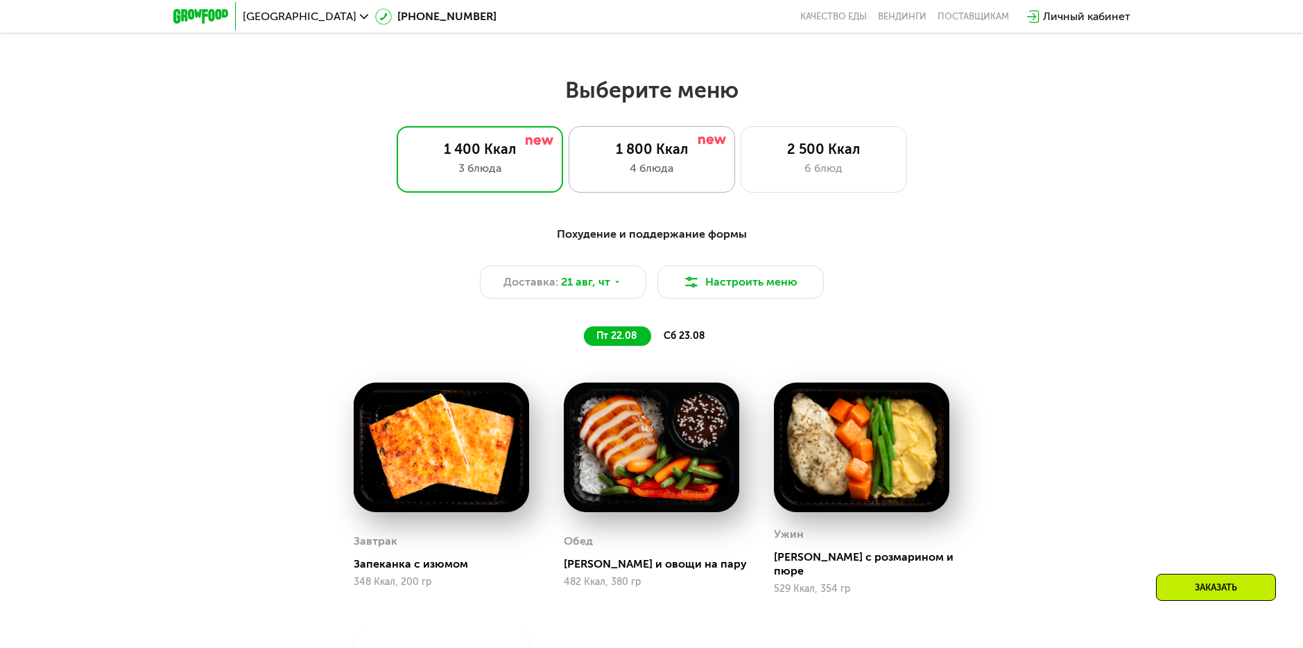
click at [741, 156] on div "1 800 Ккал 4 блюда" at bounding box center [824, 159] width 166 height 67
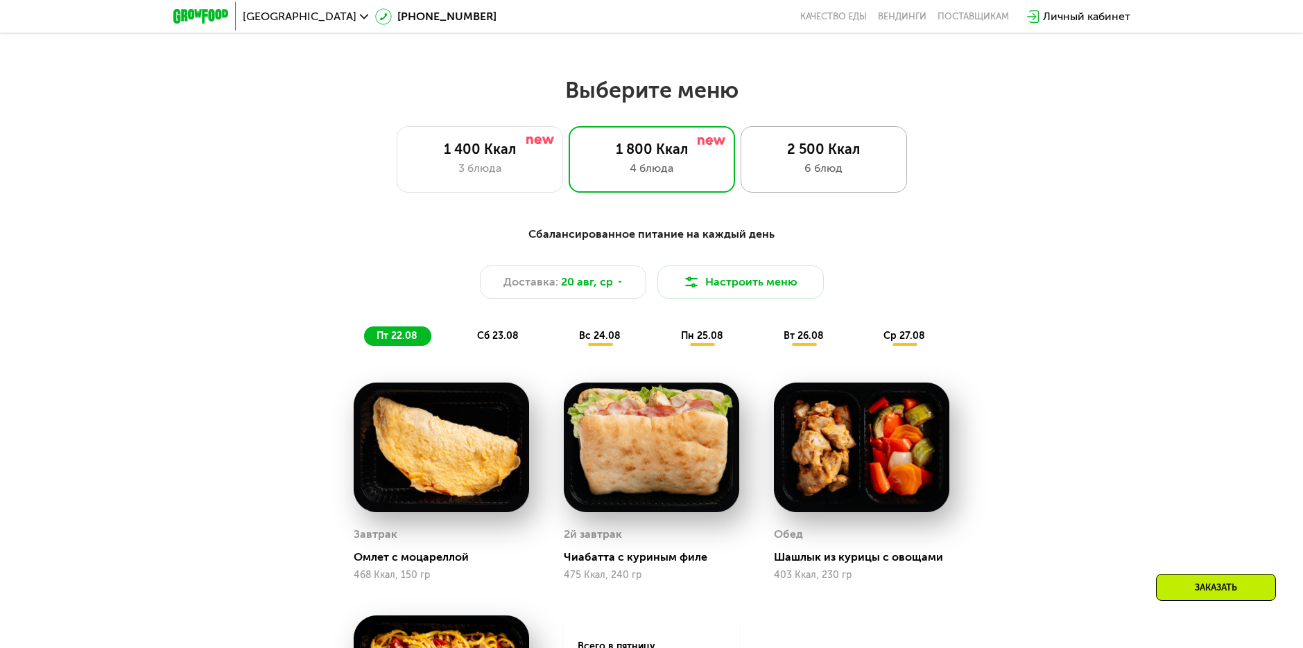
click at [810, 177] on div "6 блюд" at bounding box center [823, 168] width 137 height 17
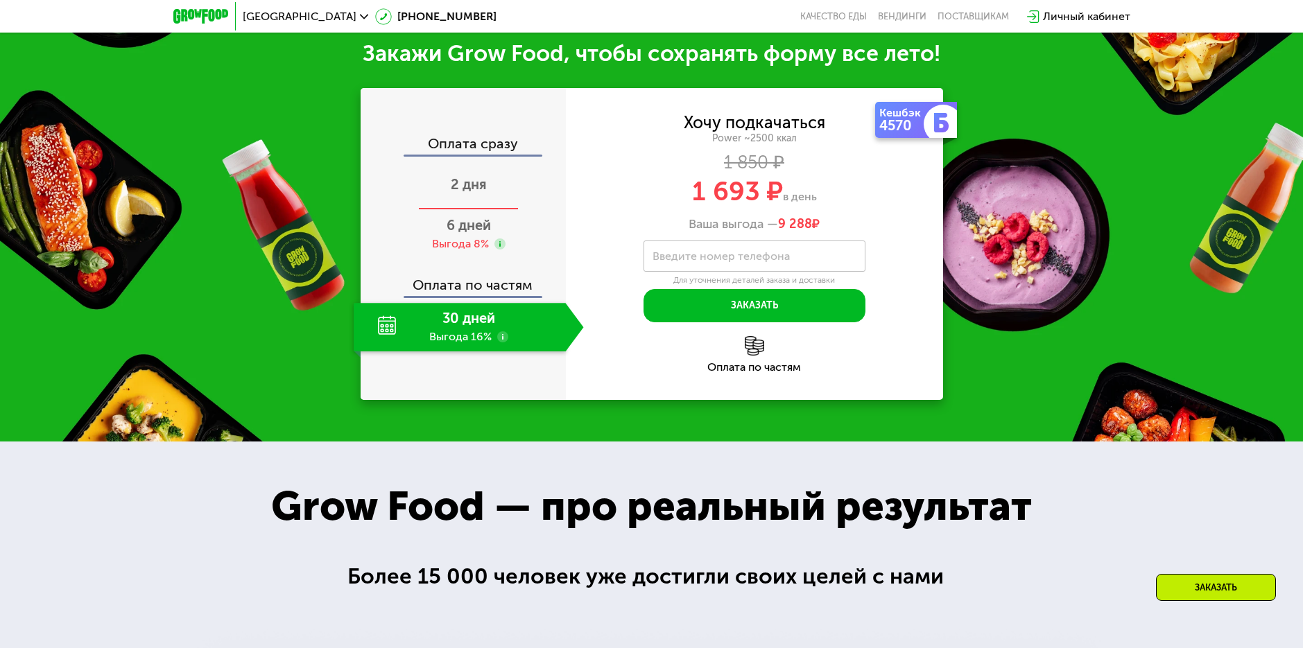
click at [438, 210] on div "2 дня" at bounding box center [469, 186] width 230 height 49
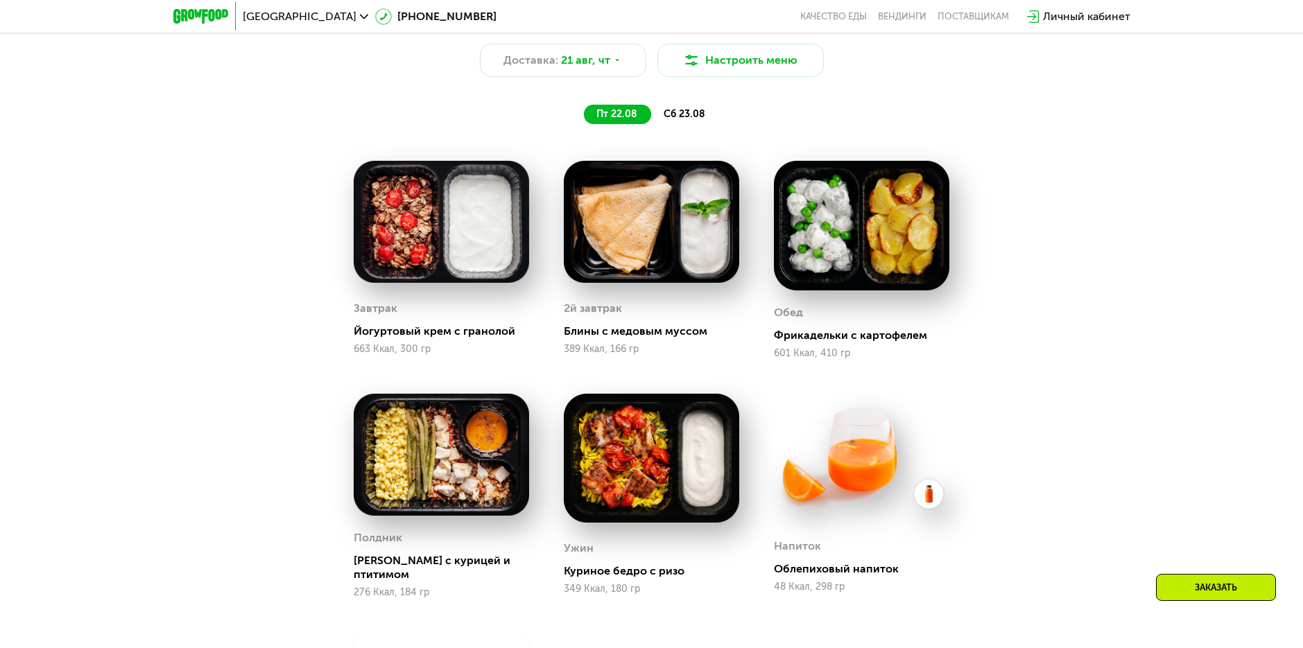
scroll to position [834, 0]
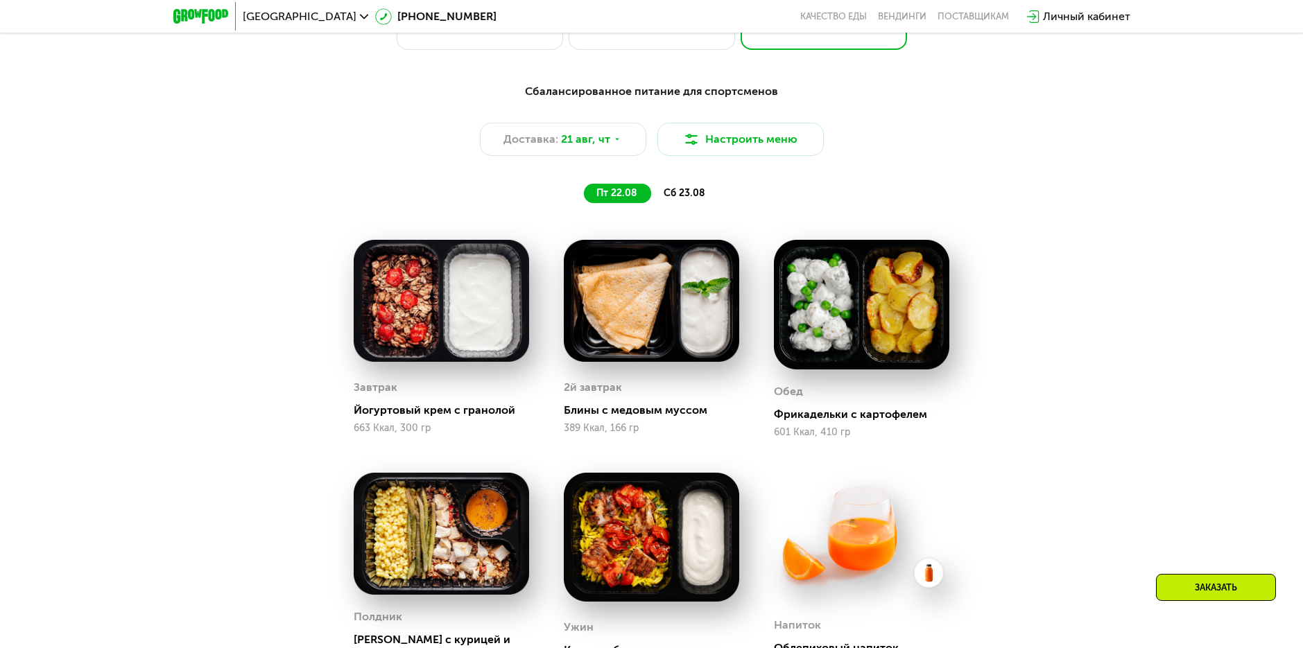
click at [697, 194] on span "сб 23.08" at bounding box center [685, 193] width 42 height 12
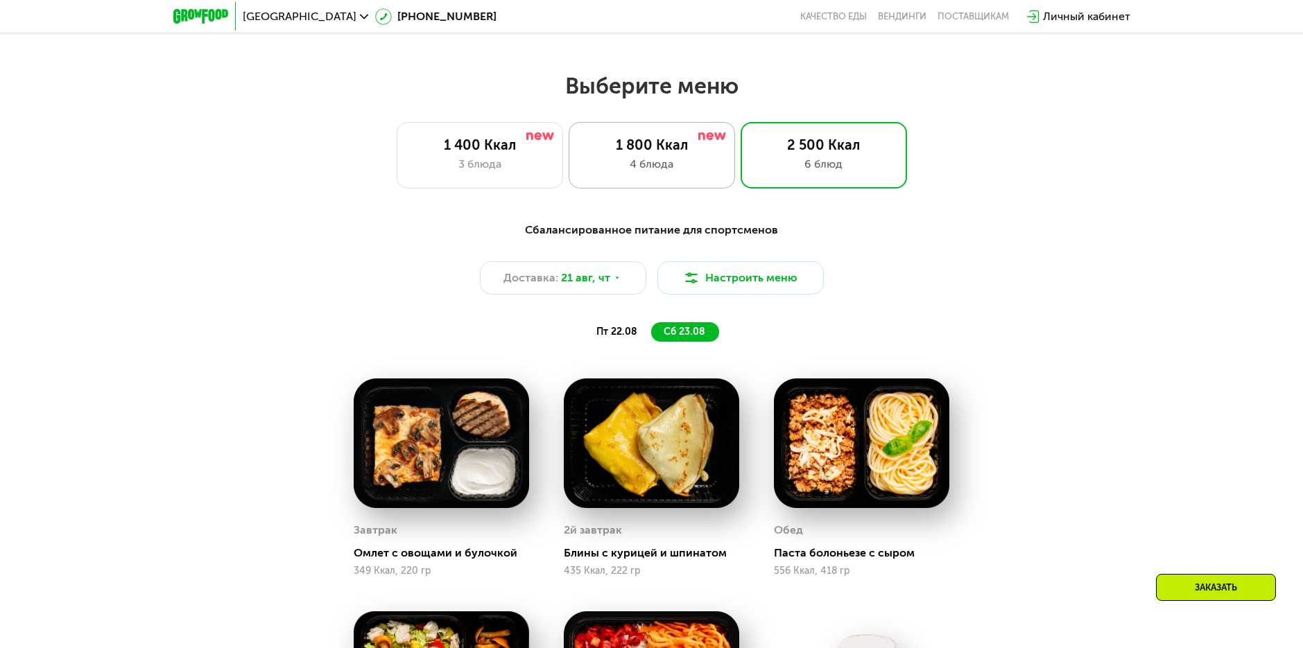
click at [702, 153] on div "1 800 Ккал" at bounding box center [651, 145] width 137 height 17
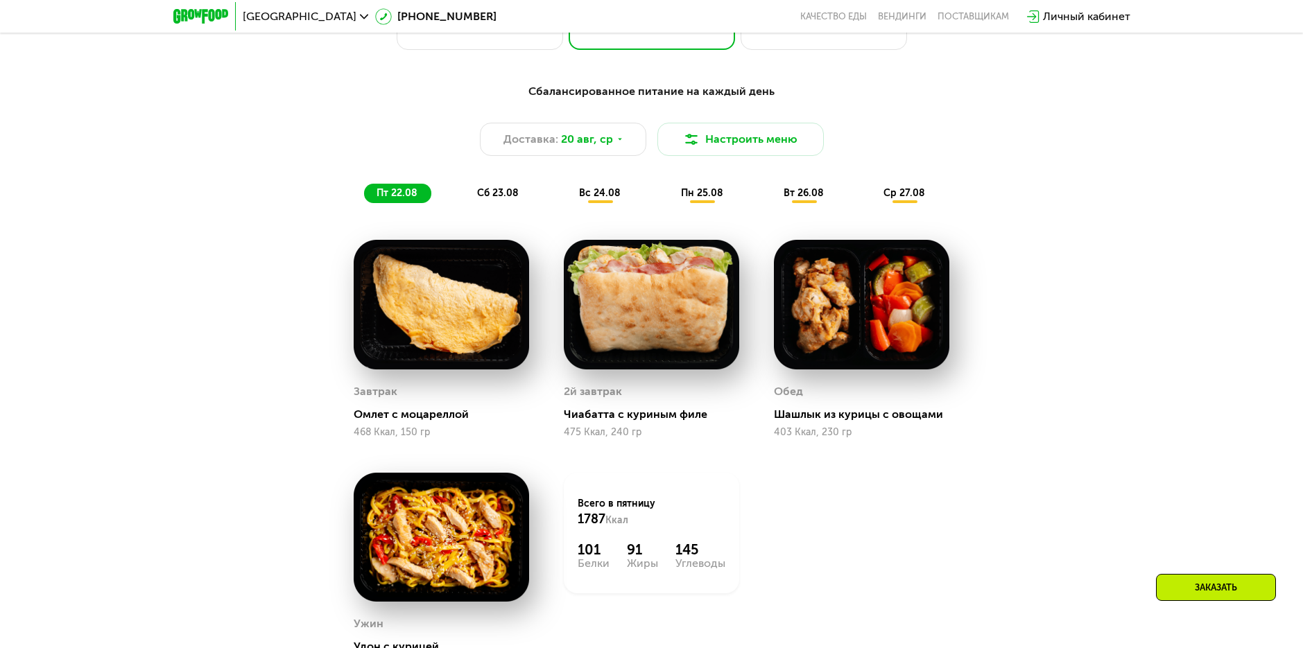
click at [513, 199] on span "сб 23.08" at bounding box center [498, 193] width 42 height 12
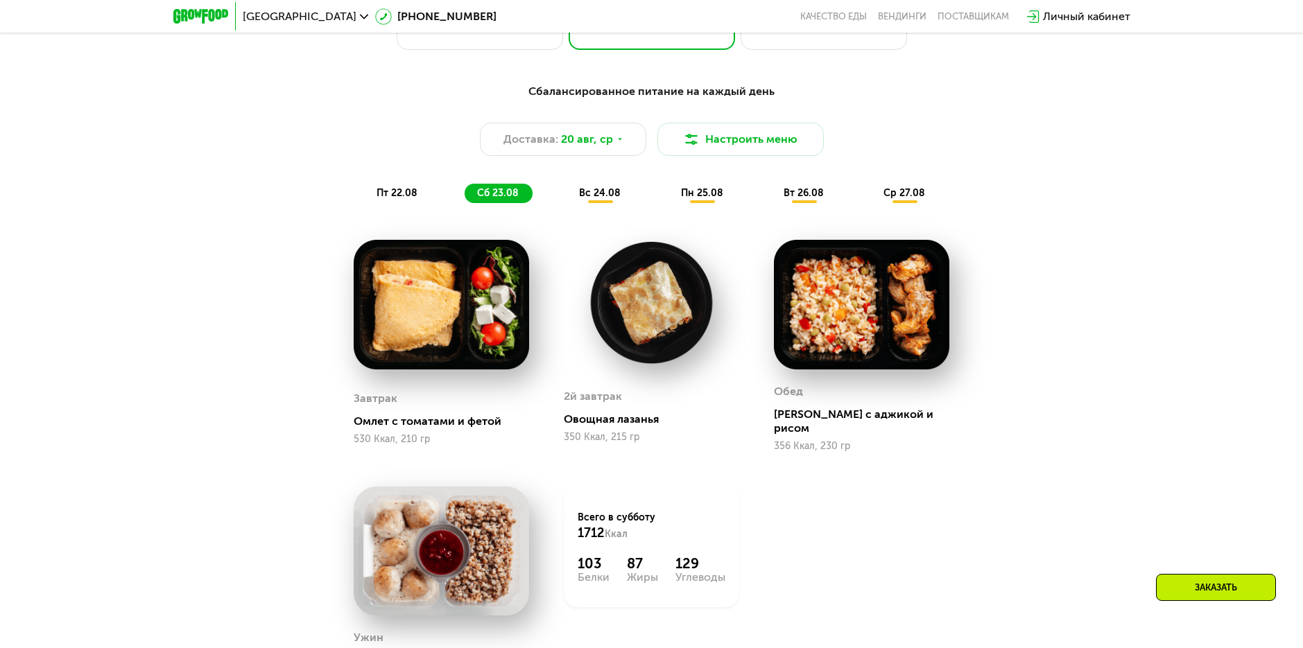
click at [587, 198] on span "вс 24.08" at bounding box center [600, 193] width 42 height 12
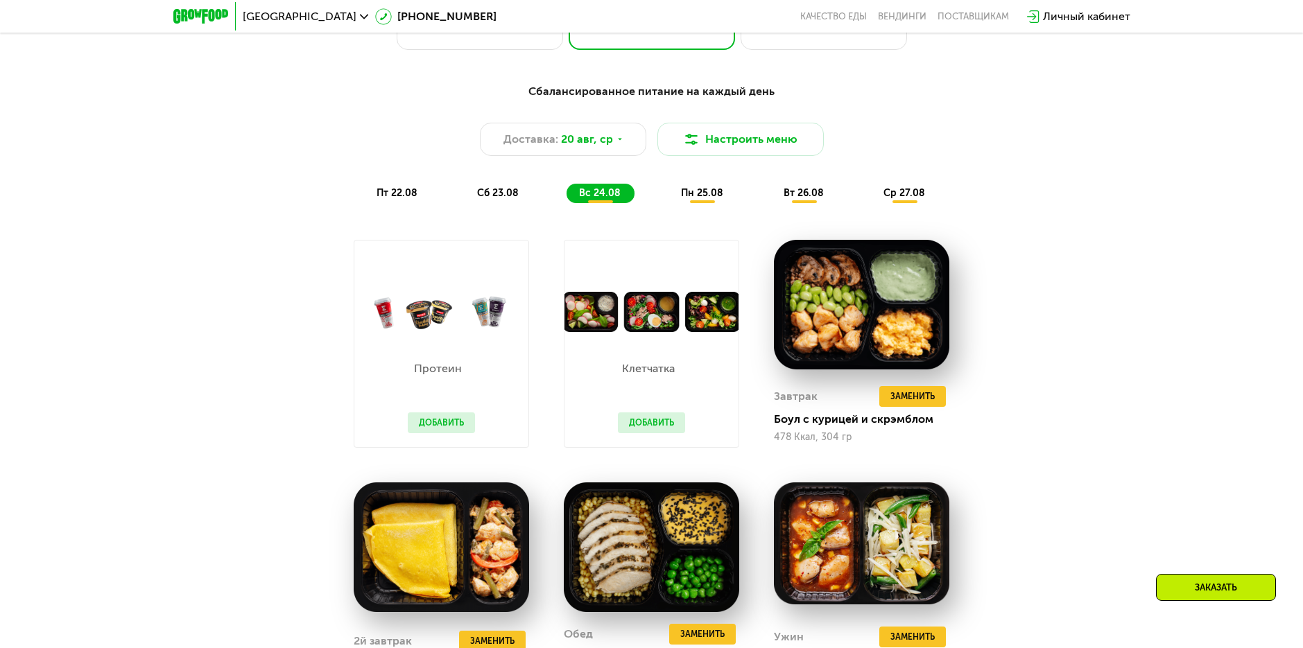
click at [771, 200] on div "пн 25.08" at bounding box center [804, 193] width 67 height 19
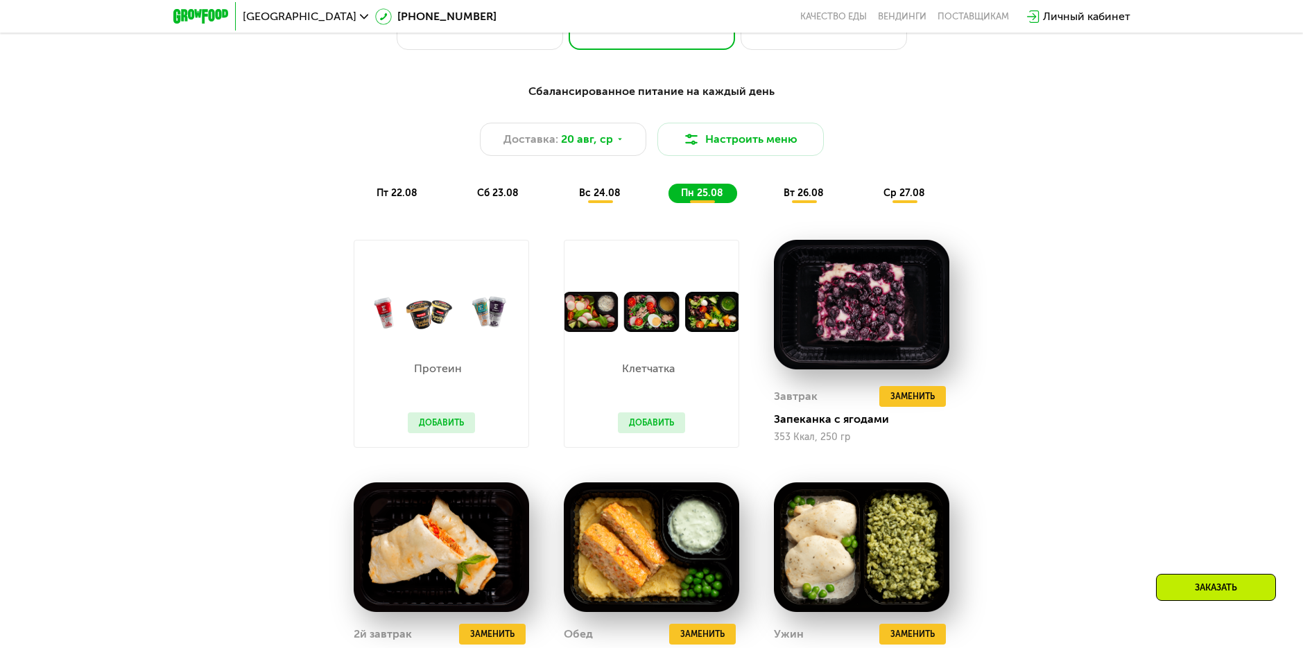
click at [800, 199] on span "вт 26.08" at bounding box center [804, 193] width 40 height 12
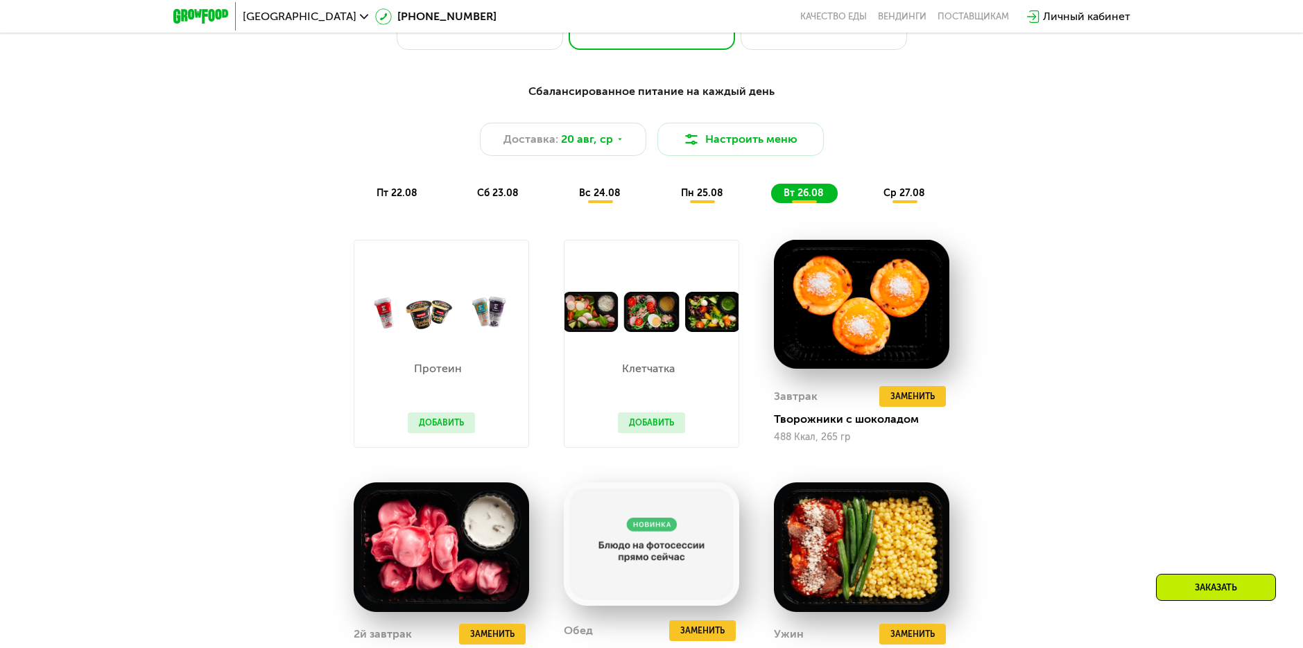
click at [921, 199] on span "ср 27.08" at bounding box center [905, 193] width 42 height 12
